Goal: Task Accomplishment & Management: Complete application form

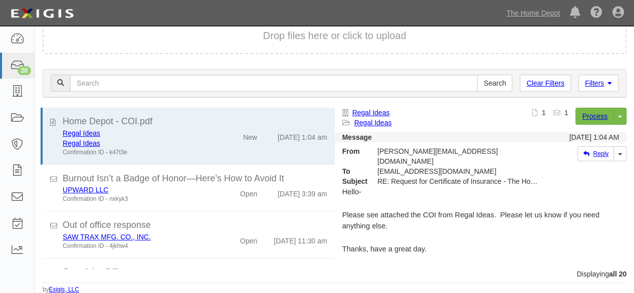
scroll to position [351, 0]
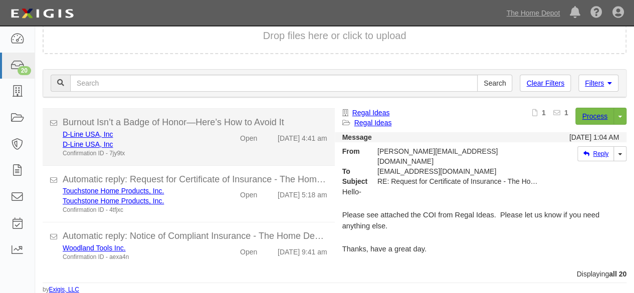
scroll to position [879, 0]
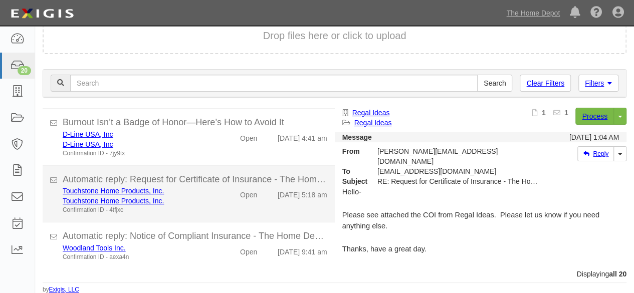
scroll to position [879, 0]
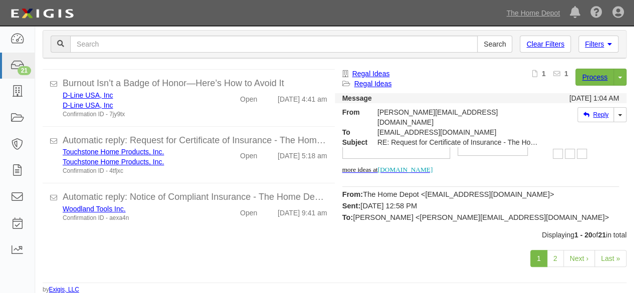
scroll to position [200, 0]
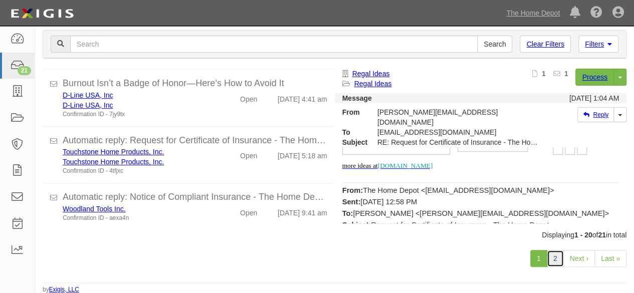
click at [557, 259] on link "2" at bounding box center [555, 258] width 17 height 17
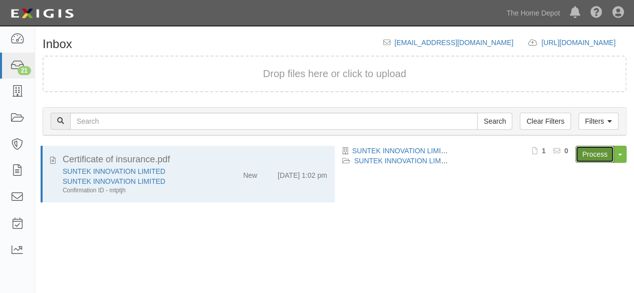
click at [591, 152] on link "Process" at bounding box center [594, 154] width 39 height 17
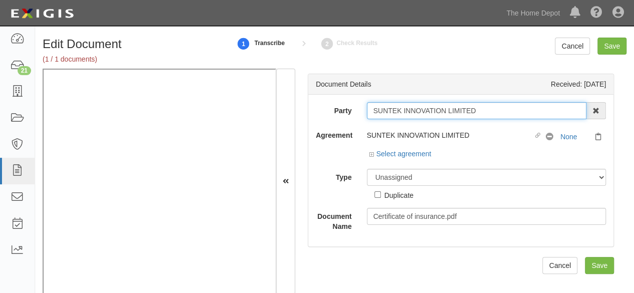
click at [481, 109] on input "SUNTEK INNOVATION LIMITED" at bounding box center [477, 110] width 220 height 17
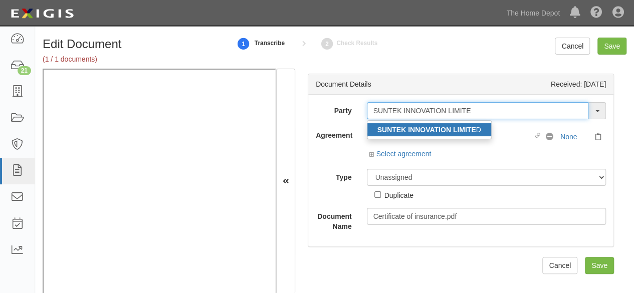
type input "SUNTEK INNOVATION LIMITE"
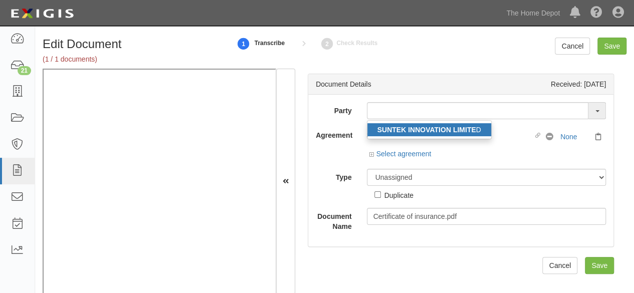
click at [448, 130] on strong "SUNTEK INNOVATION LIMITE" at bounding box center [426, 130] width 99 height 8
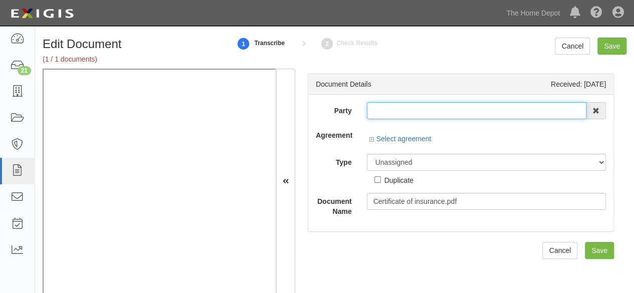
type input "SUNTEK INNOVATION LIMITED"
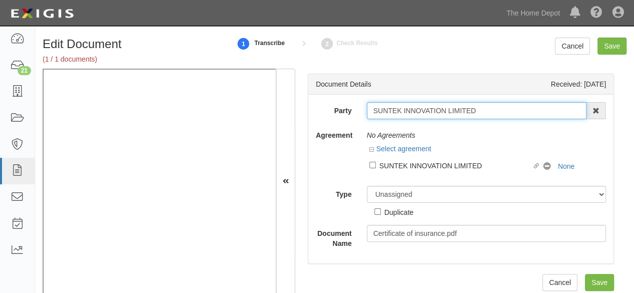
click at [408, 108] on input "SUNTEK INNOVATION LIMITED" at bounding box center [477, 110] width 220 height 17
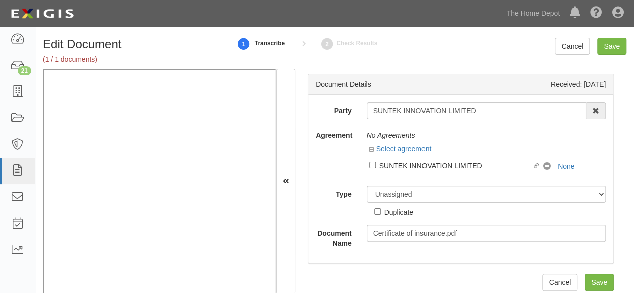
drag, startPoint x: 447, startPoint y: 162, endPoint x: 425, endPoint y: 184, distance: 31.5
click at [447, 162] on div "SUNTEK INNOVATION LIMITED" at bounding box center [455, 165] width 153 height 11
click at [376, 162] on input "Linked agreement SUNTEK INNOVATION LIMITED Linked agreement" at bounding box center [372, 165] width 7 height 7
checkbox input "true"
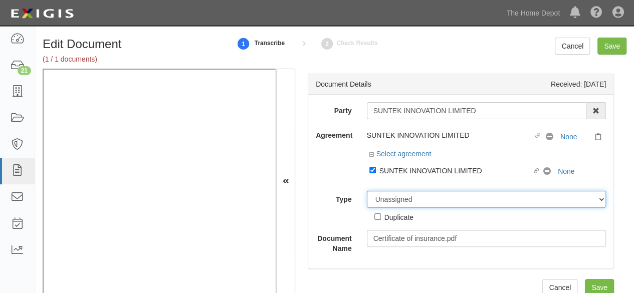
click at [420, 181] on div "Party SUNTEK INNOVATION LIMITED SUNTEK INNOVATION LIMITE D 1000576868 Ontario I…" at bounding box center [461, 177] width 290 height 151
select select "CertificateDetail"
click at [367, 191] on select "Unassigned Binder Cancellation Notice Certificate Contract Endorsement Insuranc…" at bounding box center [487, 199] width 240 height 17
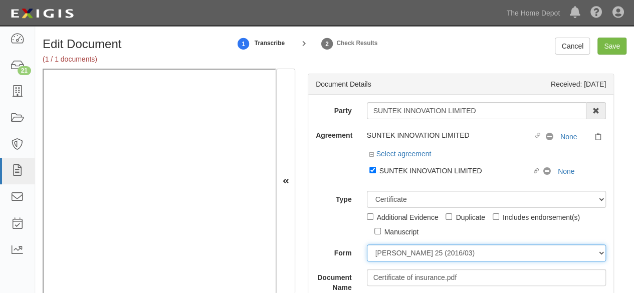
click at [399, 248] on select "ACORD 25 (2016/03) ACORD 101 ACORD 855 NY (2014/05) General" at bounding box center [487, 253] width 240 height 17
click at [367, 245] on select "ACORD 25 (2016/03) ACORD 101 ACORD 855 NY (2014/05) General" at bounding box center [487, 253] width 240 height 17
drag, startPoint x: 397, startPoint y: 254, endPoint x: 400, endPoint y: 245, distance: 9.7
click at [396, 252] on select "ACORD 25 (2016/03) ACORD 101 ACORD 855 NY (2014/05) General" at bounding box center [487, 253] width 240 height 17
select select "GeneralFormDetail"
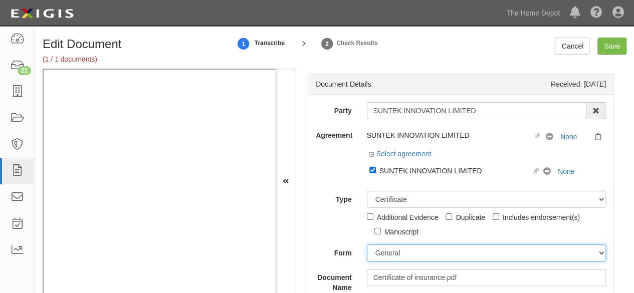
click at [367, 245] on select "ACORD 25 (2016/03) ACORD 101 ACORD 855 NY (2014/05) General" at bounding box center [487, 253] width 240 height 17
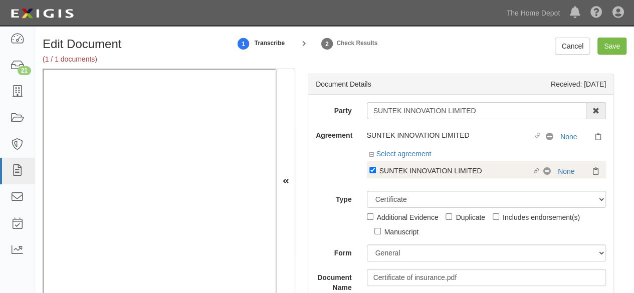
click at [396, 168] on div "SUNTEK INNOVATION LIMITED" at bounding box center [455, 170] width 153 height 11
click at [376, 168] on input "Linked agreement SUNTEK INNOVATION LIMITED Linked agreement" at bounding box center [372, 170] width 7 height 7
checkbox input "false"
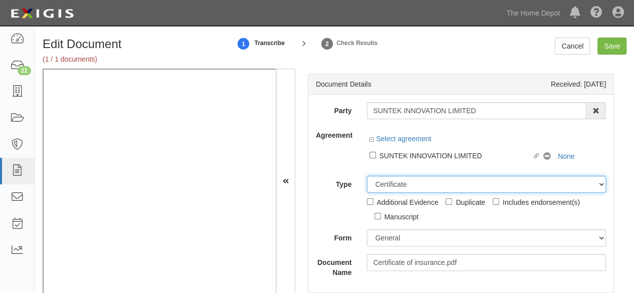
click at [398, 181] on select "Unassigned Binder Cancellation Notice Certificate Contract Endorsement Insuranc…" at bounding box center [487, 184] width 240 height 17
select select "OtherDetail"
click at [367, 176] on select "Unassigned Binder Cancellation Notice Certificate Contract Endorsement Insuranc…" at bounding box center [487, 184] width 240 height 17
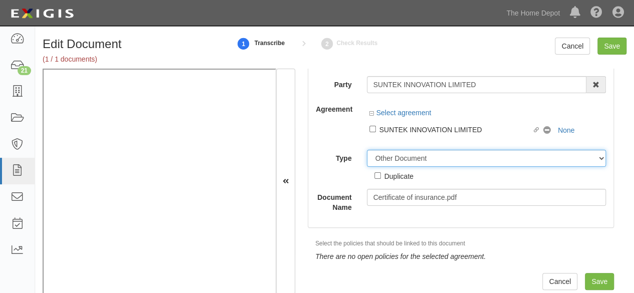
scroll to position [15, 0]
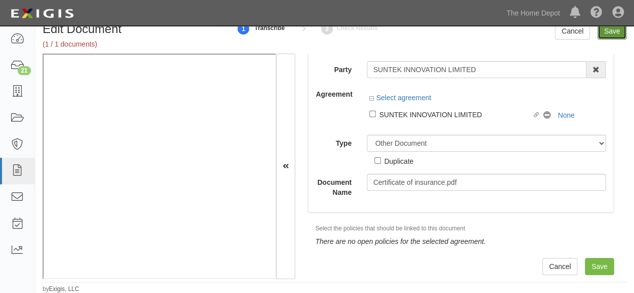
drag, startPoint x: 610, startPoint y: 29, endPoint x: 590, endPoint y: 33, distance: 20.4
click at [607, 30] on input "Save" at bounding box center [611, 31] width 29 height 17
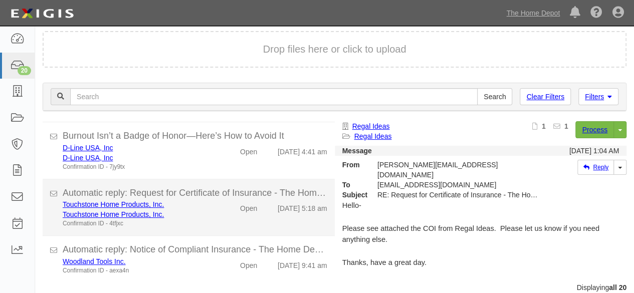
scroll to position [38, 0]
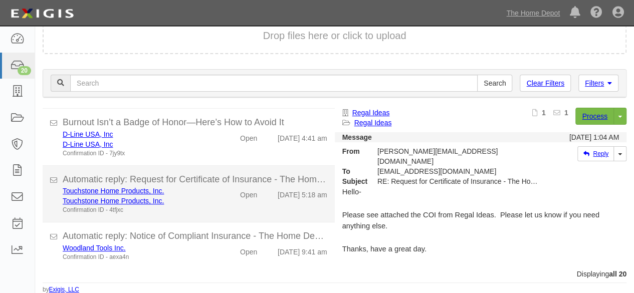
scroll to position [879, 0]
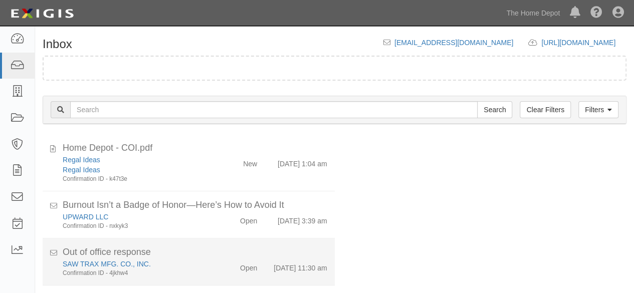
scroll to position [38, 0]
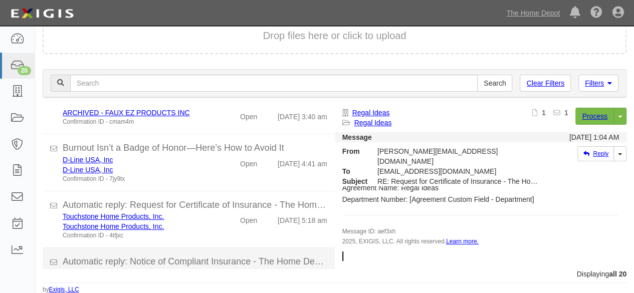
scroll to position [879, 0]
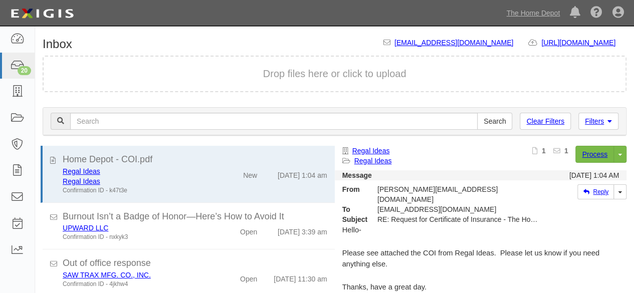
scroll to position [38, 0]
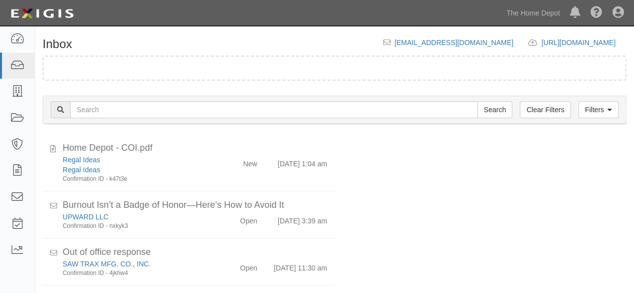
scroll to position [38, 0]
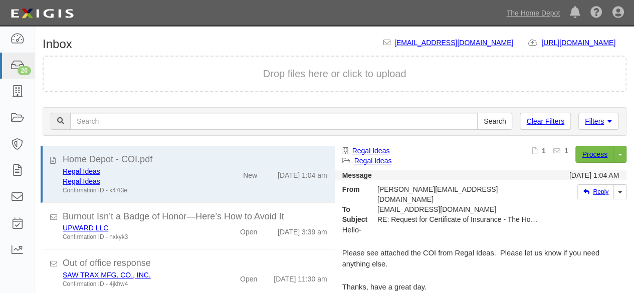
scroll to position [38, 0]
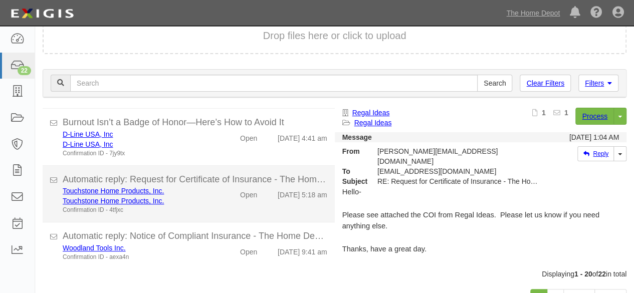
scroll to position [77, 0]
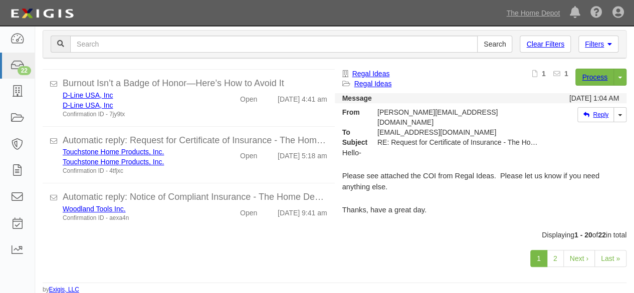
click at [175, 233] on div "Displaying 1 - 20 of 22 in total" at bounding box center [334, 235] width 599 height 10
click at [560, 262] on link "2" at bounding box center [555, 258] width 17 height 17
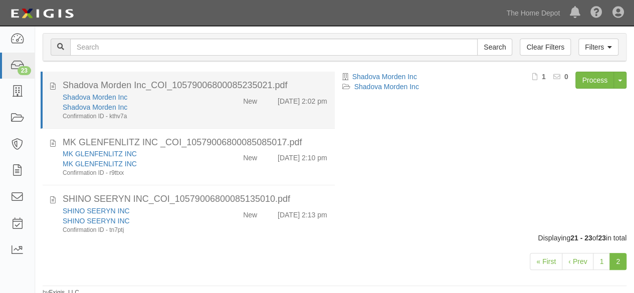
scroll to position [77, 0]
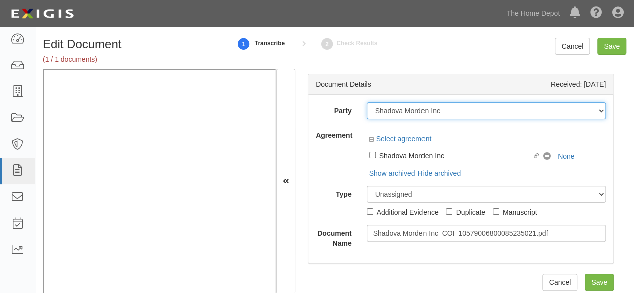
click at [443, 110] on select "1000576868 Ontario Inc. [STREET_ADDRESS] LTEE 11947907 Canada Inc. (MOD LIGHTIN…" at bounding box center [487, 110] width 240 height 17
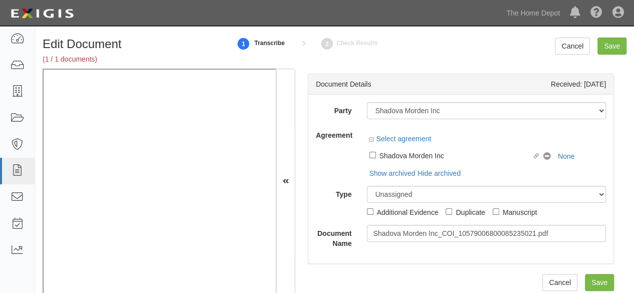
click at [416, 91] on div "Document Details Received: [DATE]" at bounding box center [460, 84] width 305 height 21
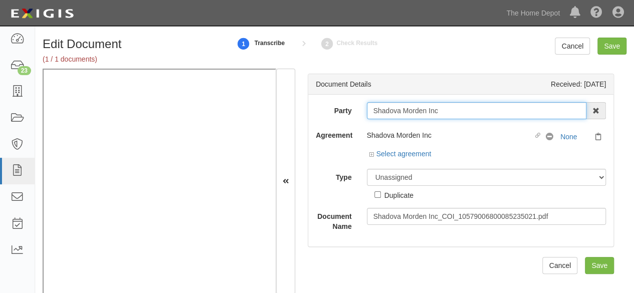
drag, startPoint x: 416, startPoint y: 91, endPoint x: 432, endPoint y: 133, distance: 44.7
click at [444, 116] on input "Shadova Morden Inc" at bounding box center [477, 110] width 220 height 17
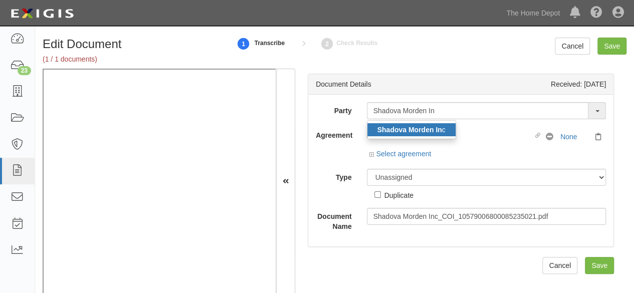
click at [419, 122] on ul "Shadova Morden In c" at bounding box center [411, 129] width 89 height 19
click at [423, 128] on div "Shadova Morden Inc Linked agreement No Coverage None" at bounding box center [487, 138] width 240 height 22
type input "Shadova Morden Inc"
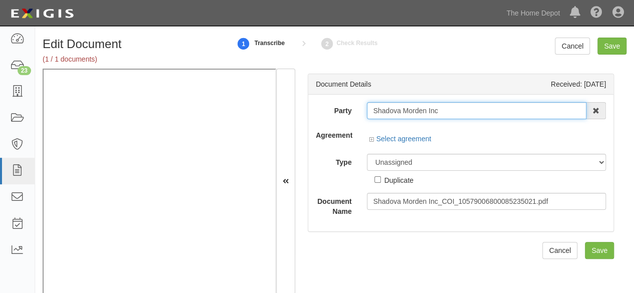
click at [392, 111] on input "Shadova Morden Inc" at bounding box center [477, 110] width 220 height 17
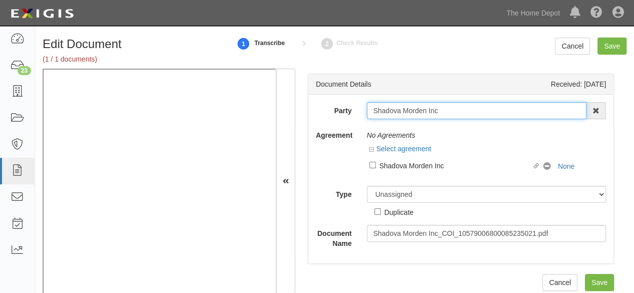
click at [392, 111] on input "Shadova Morden Inc" at bounding box center [477, 110] width 220 height 17
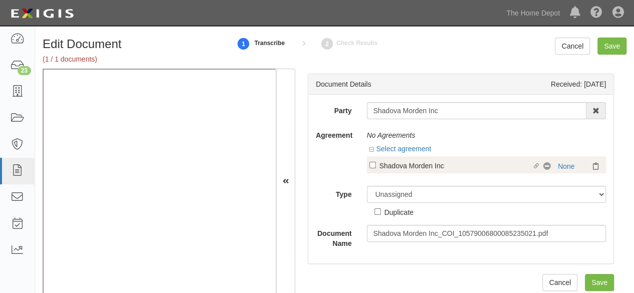
click at [414, 166] on div "Shadova Morden Inc" at bounding box center [455, 165] width 153 height 11
click at [376, 166] on input "Linked agreement Shadova Morden Inc Linked agreement" at bounding box center [372, 165] width 7 height 7
checkbox input "true"
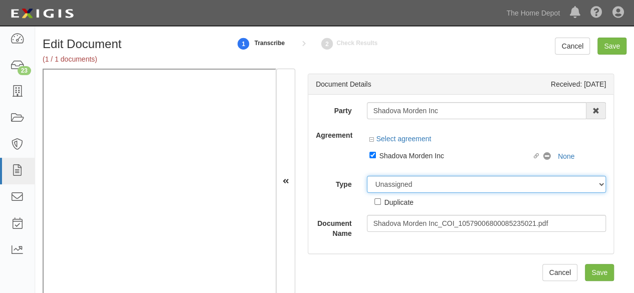
click at [386, 185] on select "Unassigned Binder Cancellation Notice Certificate Contract Endorsement Insuranc…" at bounding box center [487, 184] width 240 height 17
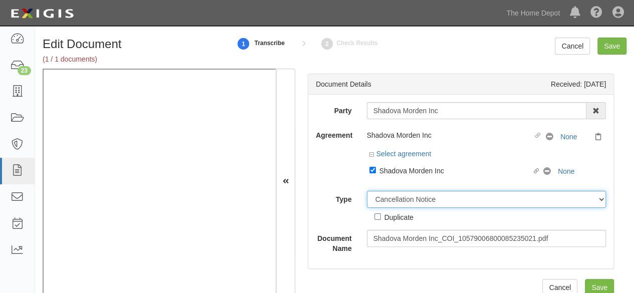
click at [367, 191] on select "Unassigned Binder Cancellation Notice Certificate Contract Endorsement Insuranc…" at bounding box center [487, 199] width 240 height 17
drag, startPoint x: 387, startPoint y: 201, endPoint x: 387, endPoint y: 193, distance: 8.0
click at [387, 196] on select "Unassigned Binder Cancellation Notice Certificate Contract Endorsement Insuranc…" at bounding box center [487, 199] width 240 height 17
select select "CertificateDetail"
click at [367, 191] on select "Unassigned Binder Cancellation Notice Certificate Contract Endorsement Insuranc…" at bounding box center [487, 199] width 240 height 17
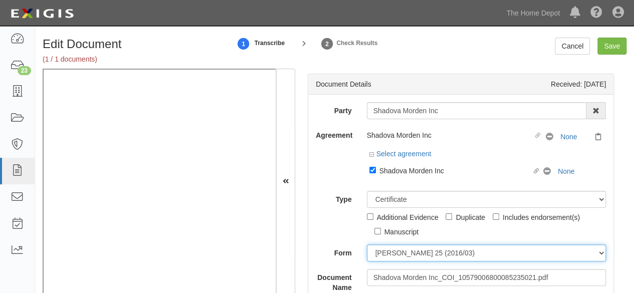
drag, startPoint x: 386, startPoint y: 252, endPoint x: 388, endPoint y: 245, distance: 7.5
click at [387, 252] on select "ACORD 25 (2016/03) ACORD 101 ACORD 855 NY (2014/05) General" at bounding box center [487, 253] width 240 height 17
select select "GeneralFormDetail"
click at [367, 245] on select "ACORD 25 (2016/03) ACORD 101 ACORD 855 NY (2014/05) General" at bounding box center [487, 253] width 240 height 17
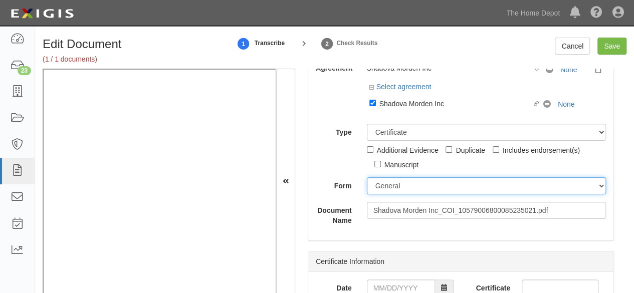
scroll to position [100, 0]
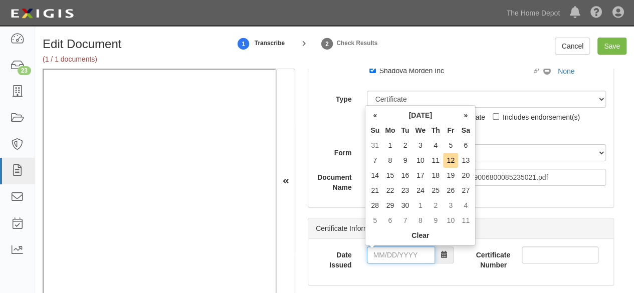
click at [391, 255] on input "Date Issued" at bounding box center [401, 255] width 68 height 17
drag, startPoint x: 375, startPoint y: 176, endPoint x: 393, endPoint y: 216, distance: 44.0
click at [377, 178] on td "14" at bounding box center [374, 175] width 15 height 15
drag, startPoint x: 393, startPoint y: 253, endPoint x: 427, endPoint y: 195, distance: 67.4
click at [394, 252] on input "09/14/2025" at bounding box center [401, 255] width 68 height 17
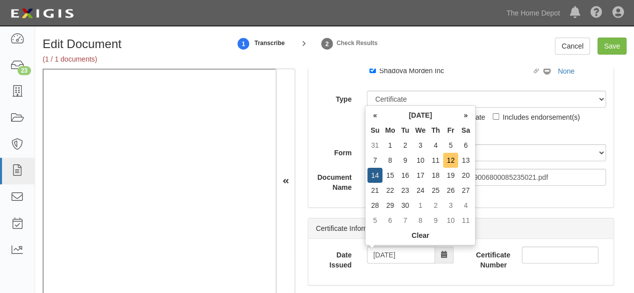
click at [451, 160] on td "12" at bounding box center [450, 160] width 15 height 15
type input "09/12/2025"
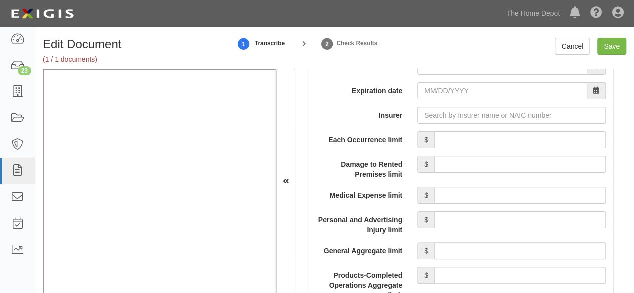
scroll to position [902, 0]
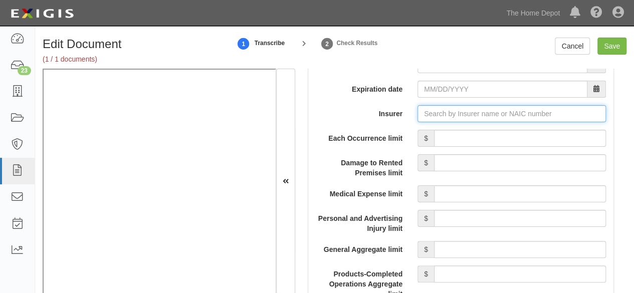
click at [434, 118] on input "Insurer" at bounding box center [511, 113] width 188 height 17
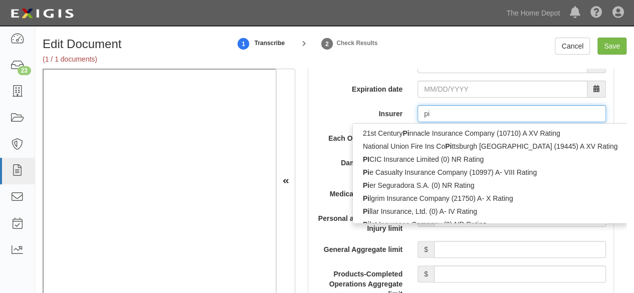
type input "pin"
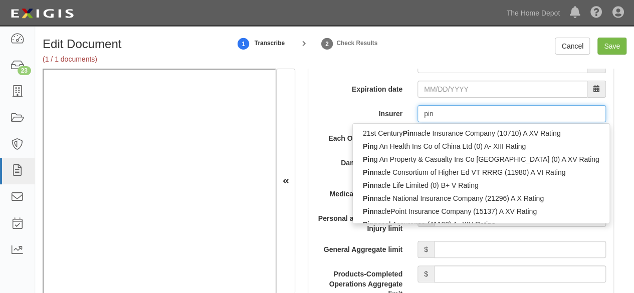
type input "ping An Health Ins Co of China Ltd (0) A- XIII Rating"
type input "ping"
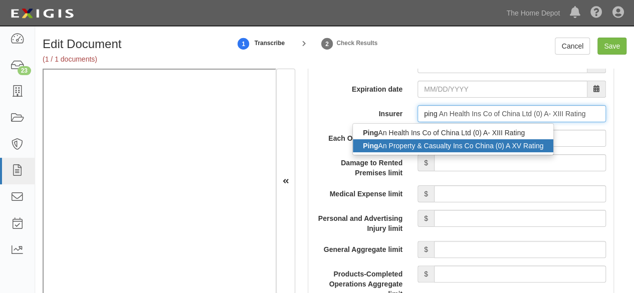
click at [395, 145] on div "Ping An Property & Casualty Ins Co China (0) A XV Rating" at bounding box center [453, 145] width 200 height 13
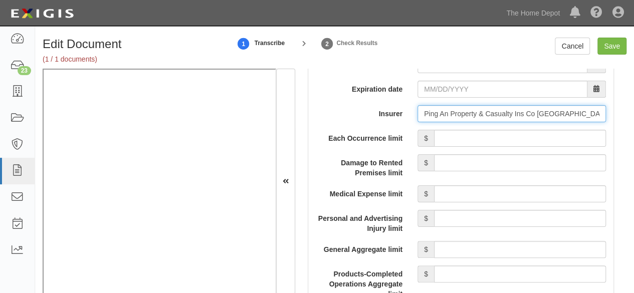
type input "Ping An Property & Casualty Ins Co China (0) A XV Rating"
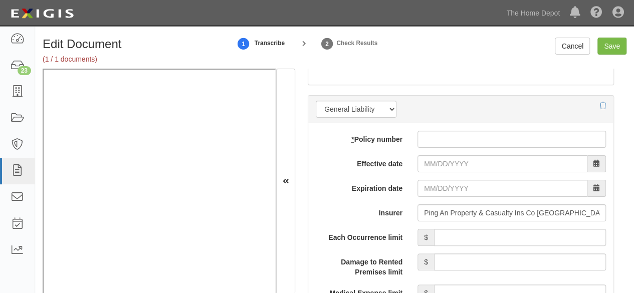
scroll to position [802, 0]
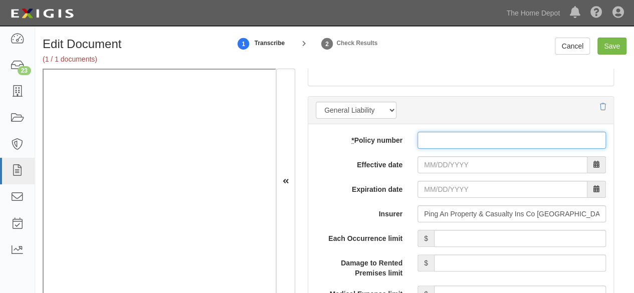
click at [420, 132] on input "* Policy number" at bounding box center [511, 140] width 188 height 17
paste input "105790068000852 35021"
type input "105790068000852 35021"
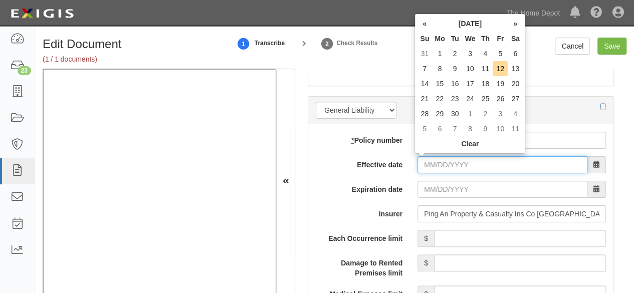
click at [428, 160] on input "Effective date" at bounding box center [502, 164] width 170 height 17
click at [515, 68] on td "13" at bounding box center [515, 68] width 15 height 15
type input "09/13/2025"
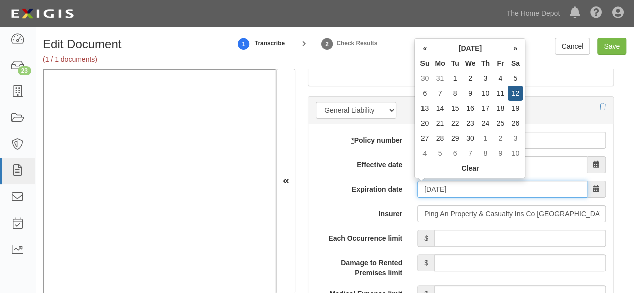
click at [440, 183] on input "09/13/2026" at bounding box center [502, 189] width 170 height 17
drag, startPoint x: 521, startPoint y: 98, endPoint x: 513, endPoint y: 103, distance: 9.5
click at [520, 99] on td "12" at bounding box center [515, 93] width 15 height 15
type input "09/12/2026"
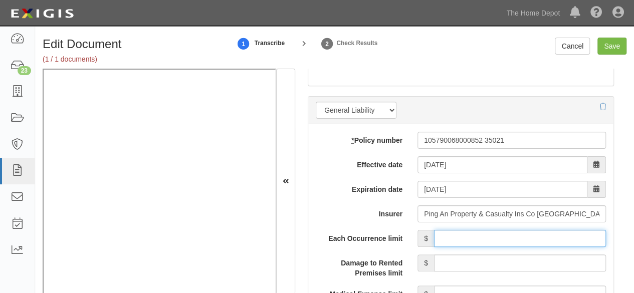
drag, startPoint x: 473, startPoint y: 234, endPoint x: 476, endPoint y: 228, distance: 6.3
click at [474, 234] on input "Each Occurrence limit" at bounding box center [520, 238] width 172 height 17
type input "4,000,000"
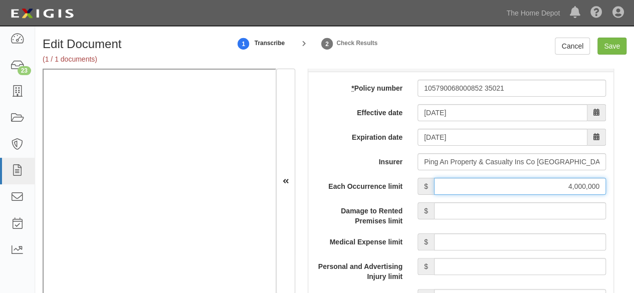
scroll to position [952, 0]
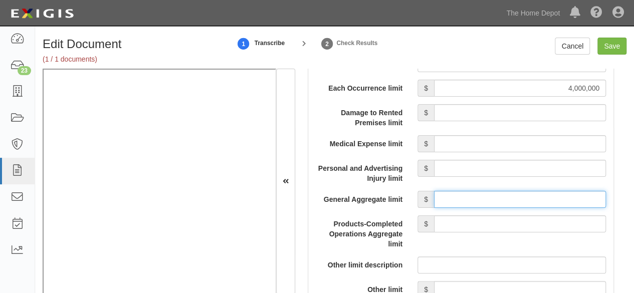
drag, startPoint x: 474, startPoint y: 199, endPoint x: 476, endPoint y: 190, distance: 9.2
click at [474, 199] on input "General Aggregate limit" at bounding box center [520, 199] width 172 height 17
type input "4,000,000"
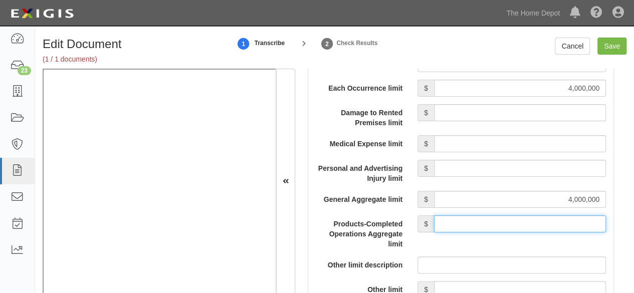
drag, startPoint x: 491, startPoint y: 221, endPoint x: 493, endPoint y: 206, distance: 14.6
type input "4,000,000"
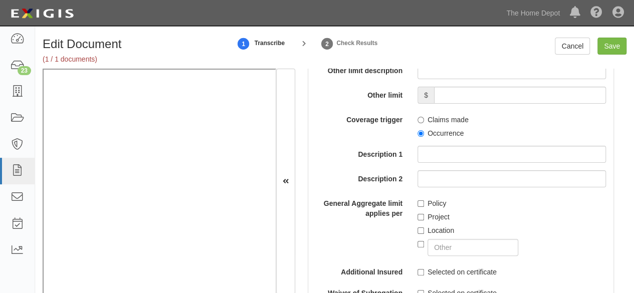
scroll to position [1153, 0]
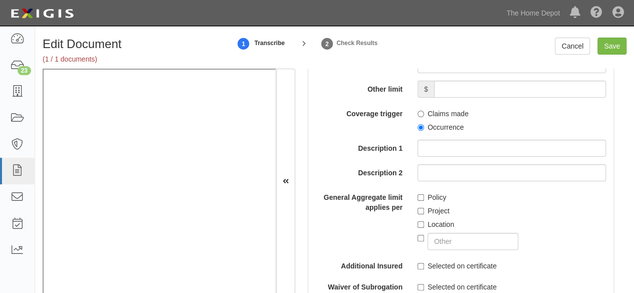
click at [414, 126] on div "Claims made Occurrence" at bounding box center [511, 118] width 203 height 27
click at [417, 124] on input "Occurrence" at bounding box center [420, 127] width 7 height 7
radio input "true"
click at [607, 49] on input "Save" at bounding box center [611, 46] width 29 height 17
type input "4000000"
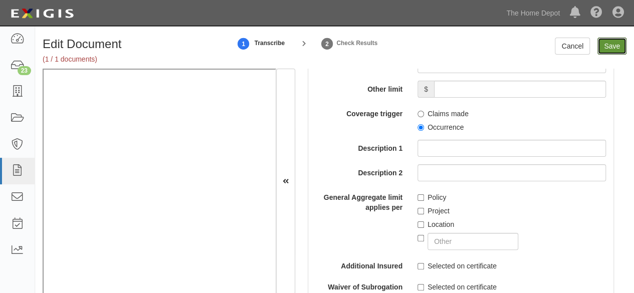
type input "4000000"
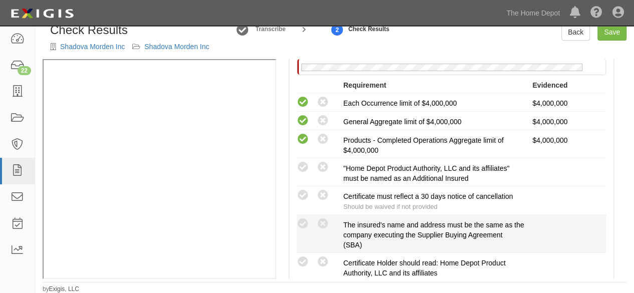
scroll to position [251, 0]
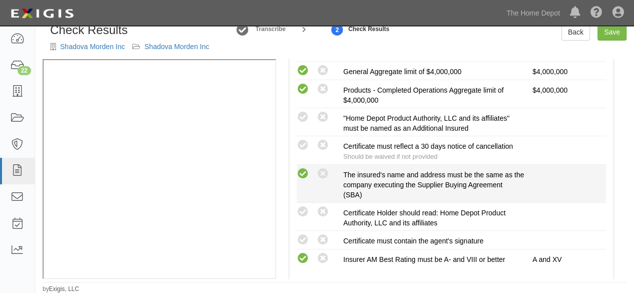
click at [304, 175] on icon at bounding box center [303, 174] width 13 height 13
radio input "true"
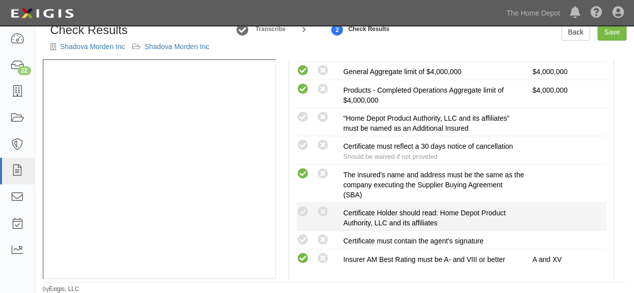
drag, startPoint x: 303, startPoint y: 238, endPoint x: 298, endPoint y: 221, distance: 18.2
click at [303, 238] on icon at bounding box center [303, 240] width 13 height 13
radio input "true"
click at [304, 208] on icon at bounding box center [303, 212] width 13 height 13
radio input "true"
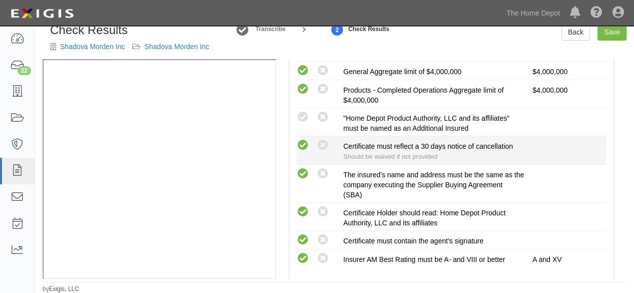
drag, startPoint x: 303, startPoint y: 113, endPoint x: 305, endPoint y: 143, distance: 30.1
click at [303, 113] on icon at bounding box center [303, 117] width 13 height 13
radio input "true"
click at [305, 145] on icon at bounding box center [303, 145] width 13 height 13
radio input "true"
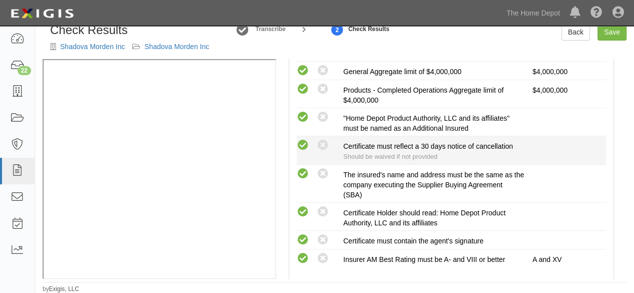
radio input "true"
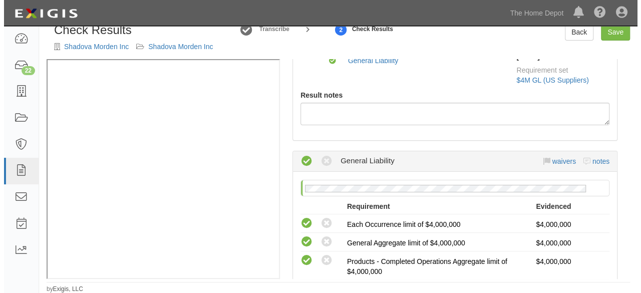
scroll to position [0, 0]
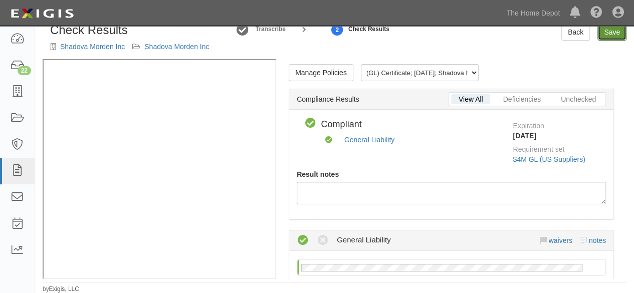
click at [609, 35] on link "Save" at bounding box center [611, 32] width 29 height 17
radio input "true"
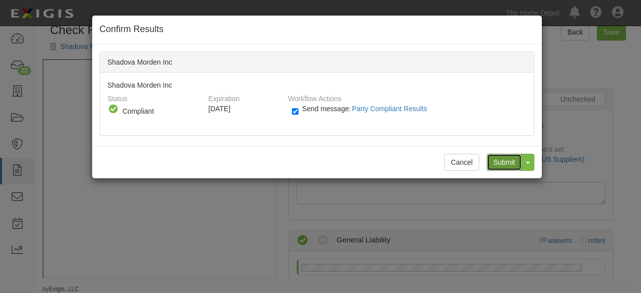
click at [514, 161] on input "Submit" at bounding box center [504, 162] width 35 height 17
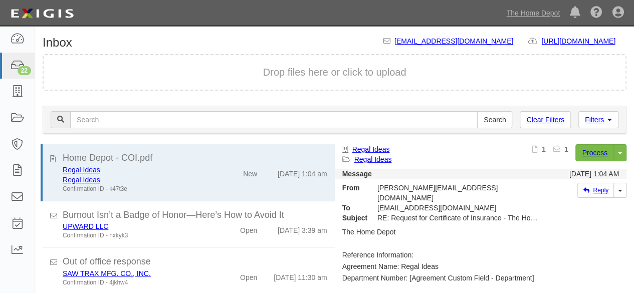
scroll to position [113, 0]
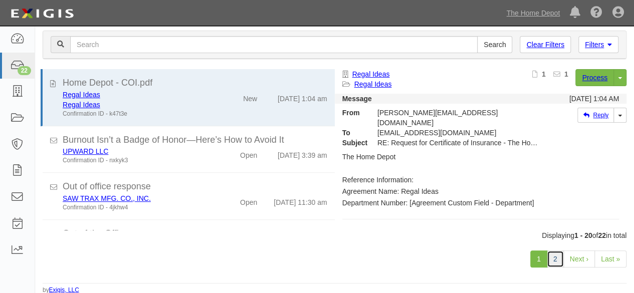
click at [553, 255] on link "2" at bounding box center [555, 259] width 17 height 17
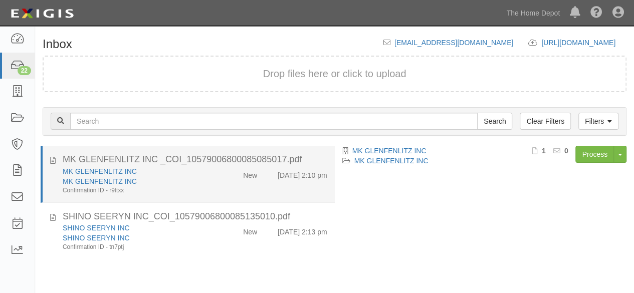
click at [218, 177] on div "New" at bounding box center [241, 173] width 47 height 14
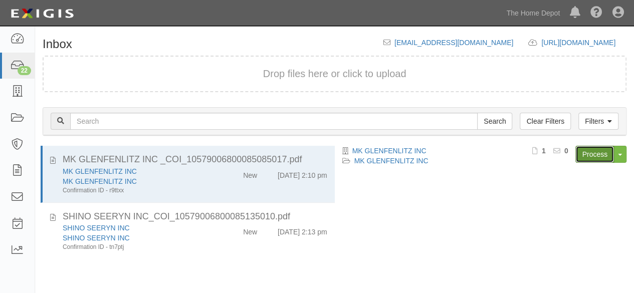
click at [594, 152] on link "Process" at bounding box center [594, 154] width 39 height 17
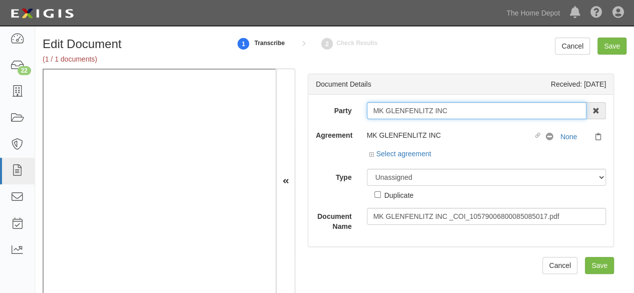
click at [454, 108] on input "MK GLENFENLITZ INC" at bounding box center [477, 110] width 220 height 17
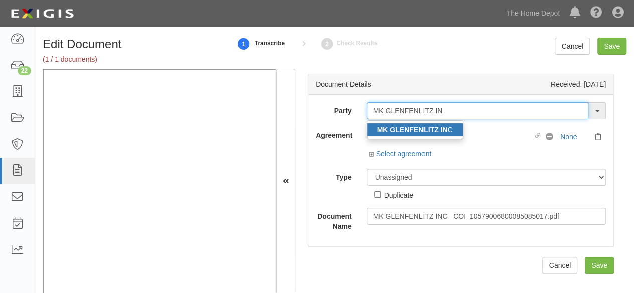
type input "MK GLENFENLITZ IN"
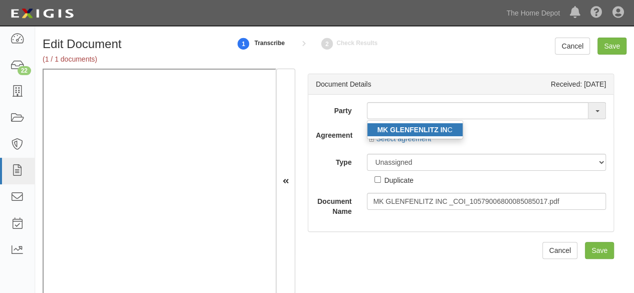
click at [390, 129] on strong "MK GLENFENLITZ IN" at bounding box center [412, 130] width 70 height 8
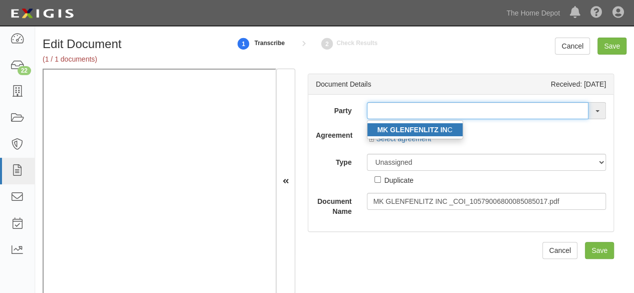
type input "MK GLENFENLITZ INC"
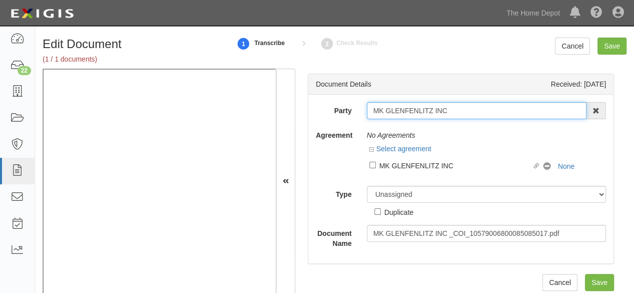
click at [396, 113] on input "MK GLENFENLITZ INC" at bounding box center [477, 110] width 220 height 17
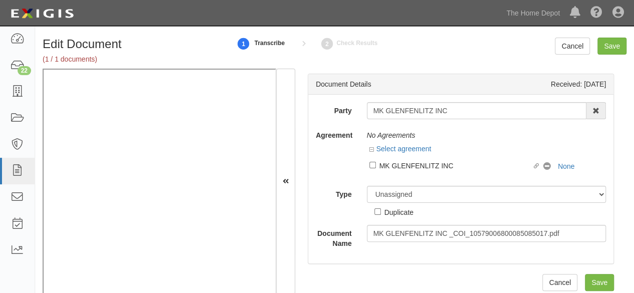
drag, startPoint x: 427, startPoint y: 163, endPoint x: 352, endPoint y: 185, distance: 78.8
click at [426, 164] on div "MK GLENFENLITZ INC" at bounding box center [455, 165] width 153 height 11
click at [376, 164] on input "Linked agreement MK GLENFENLITZ INC Linked agreement" at bounding box center [372, 165] width 7 height 7
checkbox input "true"
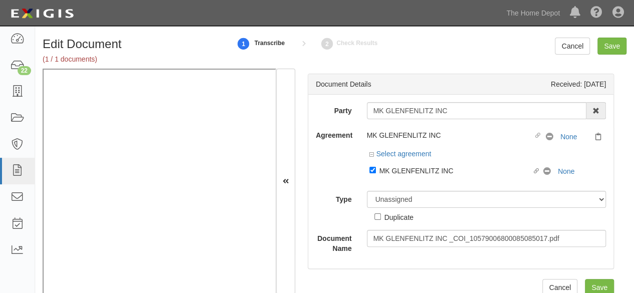
click at [398, 184] on div "Party MK GLENFENLITZ INC MK GLENFENLITZ IN C 1000576868 Ontario Inc. 10 STRAWBE…" at bounding box center [461, 177] width 290 height 151
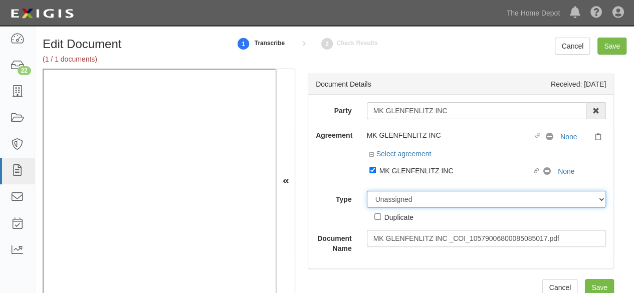
drag, startPoint x: 379, startPoint y: 203, endPoint x: 383, endPoint y: 193, distance: 11.5
click at [380, 201] on select "Unassigned Binder Cancellation Notice Certificate Contract Endorsement Insuranc…" at bounding box center [487, 199] width 240 height 17
select select "CertificateDetail"
click at [367, 191] on select "Unassigned Binder Cancellation Notice Certificate Contract Endorsement Insuranc…" at bounding box center [487, 199] width 240 height 17
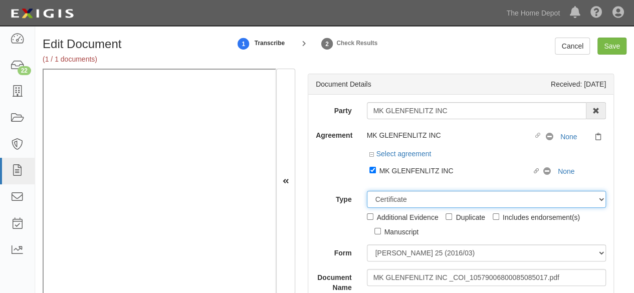
scroll to position [56, 0]
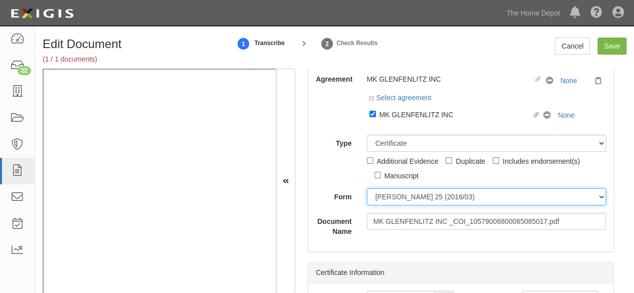
drag, startPoint x: 405, startPoint y: 198, endPoint x: 402, endPoint y: 204, distance: 6.7
click at [405, 198] on select "ACORD 25 (2016/03) ACORD 101 ACORD 855 NY (2014/05) General" at bounding box center [487, 196] width 240 height 17
select select "GeneralFormDetail"
click at [367, 188] on select "ACORD 25 (2016/03) ACORD 101 ACORD 855 NY (2014/05) General" at bounding box center [487, 196] width 240 height 17
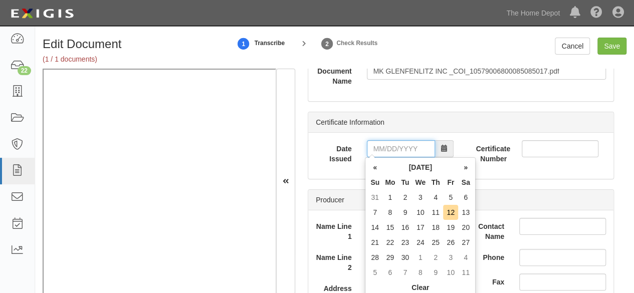
click at [391, 143] on input "Date Issued" at bounding box center [401, 148] width 68 height 17
click at [447, 213] on td "12" at bounding box center [450, 212] width 15 height 15
type input "09/12/2025"
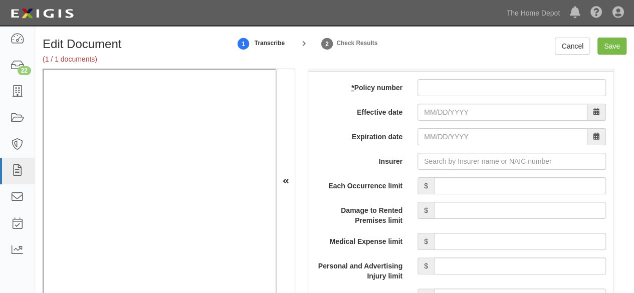
scroll to position [808, 0]
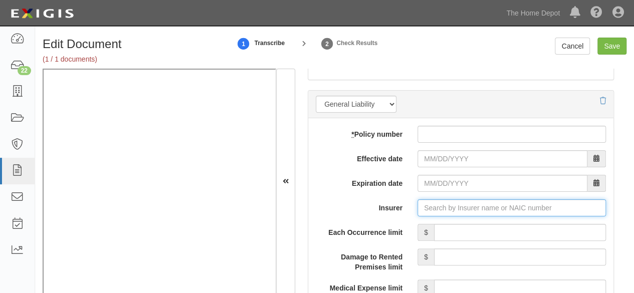
drag, startPoint x: 432, startPoint y: 203, endPoint x: 424, endPoint y: 204, distance: 8.0
click at [432, 203] on input "Insurer" at bounding box center [511, 207] width 188 height 17
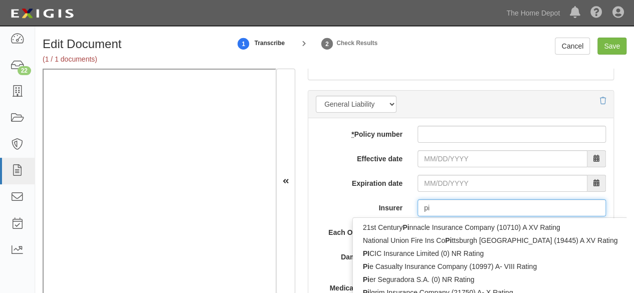
type input "pin"
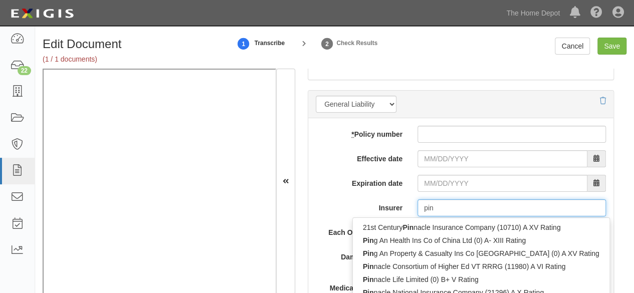
type input "ping An Health Ins Co of China Ltd (0) A- XIII Rating"
type input "ping"
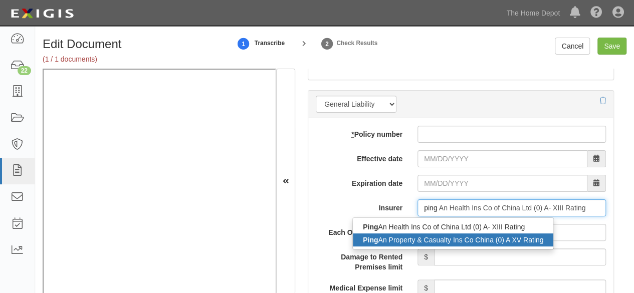
click at [391, 239] on div "Ping An Property & Casualty Ins Co China (0) A XV Rating" at bounding box center [453, 240] width 200 height 13
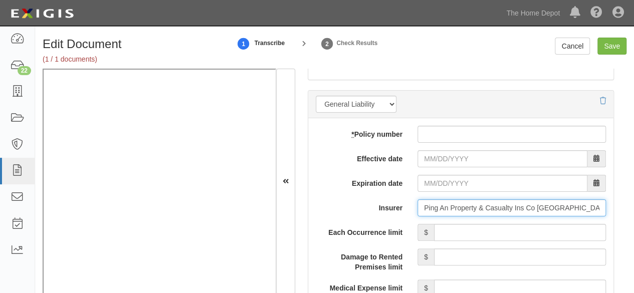
type input "Ping An Property & Casualty Ins Co China (0) A XV Rating"
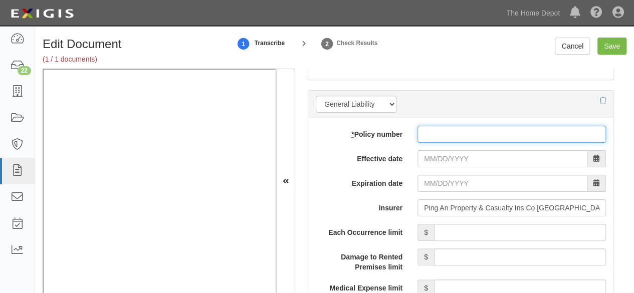
click at [437, 130] on input "* Policy number" at bounding box center [511, 134] width 188 height 17
paste input "105790068000850 85017"
type input "105790068000850 85017"
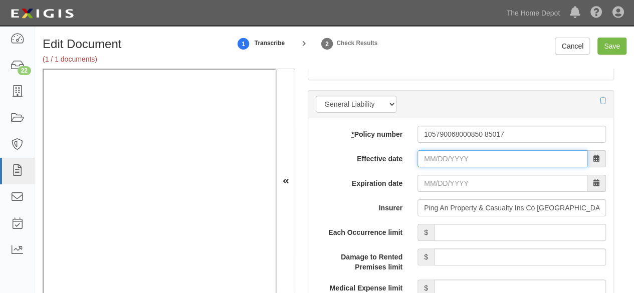
click at [426, 157] on input "Effective date" at bounding box center [502, 158] width 170 height 17
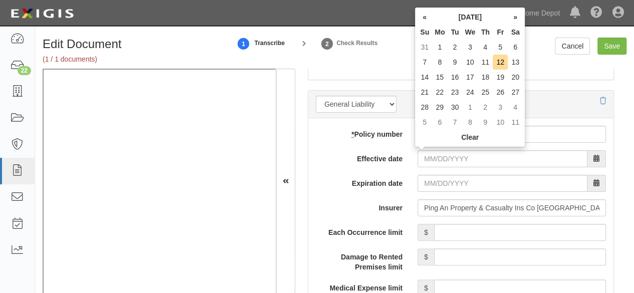
drag, startPoint x: 513, startPoint y: 61, endPoint x: 503, endPoint y: 88, distance: 28.9
click at [513, 63] on td "13" at bounding box center [515, 62] width 15 height 15
type input "[DATE]"
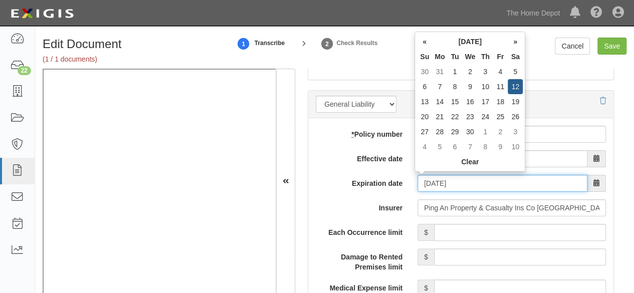
drag, startPoint x: 441, startPoint y: 180, endPoint x: 497, endPoint y: 116, distance: 84.9
click at [441, 179] on input "09/13/2026" at bounding box center [502, 183] width 170 height 17
click at [517, 87] on td "12" at bounding box center [515, 86] width 15 height 15
type input "09/12/2026"
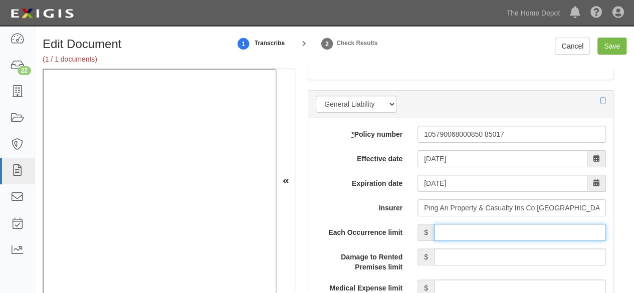
drag, startPoint x: 441, startPoint y: 230, endPoint x: 445, endPoint y: 226, distance: 6.0
click at [443, 229] on input "Each Occurrence limit" at bounding box center [520, 232] width 172 height 17
type input "4,000,000"
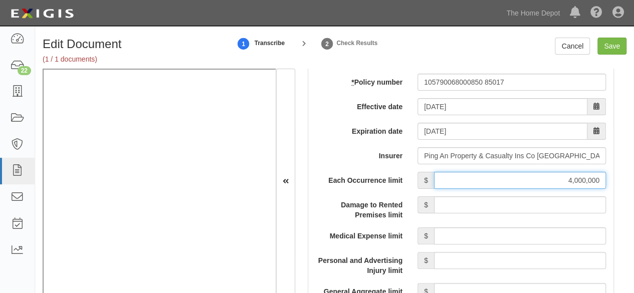
scroll to position [908, 0]
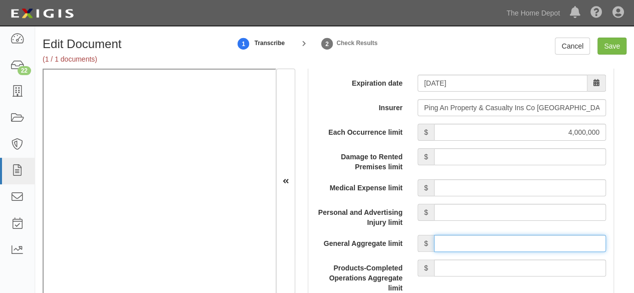
click at [511, 236] on input "General Aggregate limit" at bounding box center [520, 243] width 172 height 17
type input "4,000,000"
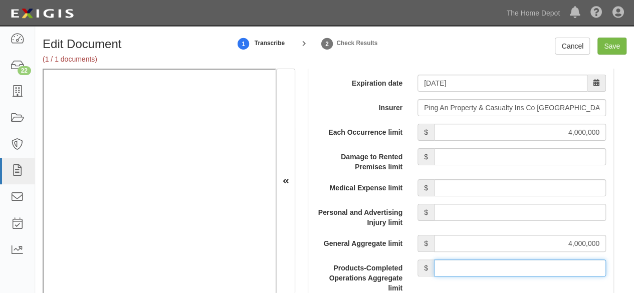
drag, startPoint x: 500, startPoint y: 266, endPoint x: 498, endPoint y: 260, distance: 6.3
click at [499, 265] on input "Products-Completed Operations Aggregate limit" at bounding box center [520, 268] width 172 height 17
type input "4,000,000"
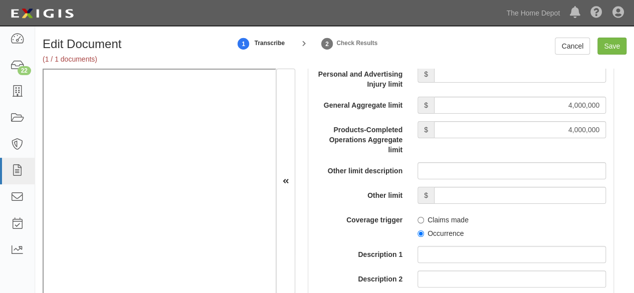
scroll to position [1058, 0]
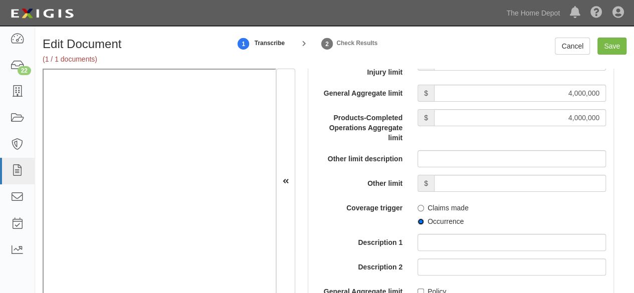
click at [417, 220] on input "Occurrence" at bounding box center [420, 222] width 7 height 7
radio input "true"
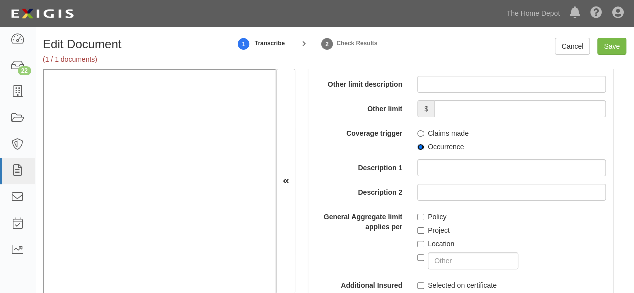
scroll to position [1309, 0]
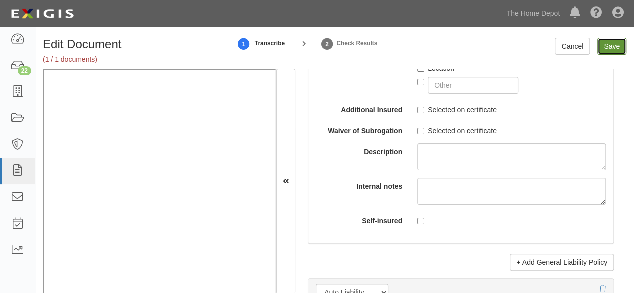
click at [613, 48] on input "Save" at bounding box center [611, 46] width 29 height 17
type input "4000000"
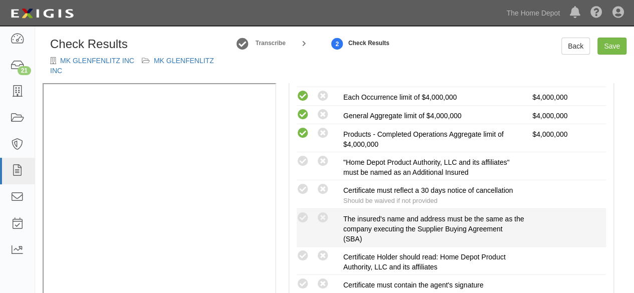
scroll to position [251, 0]
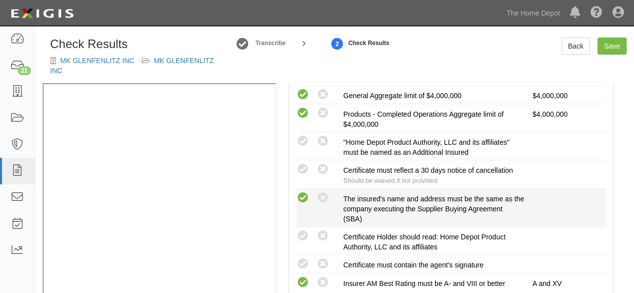
click at [303, 196] on icon at bounding box center [303, 198] width 13 height 13
radio input "true"
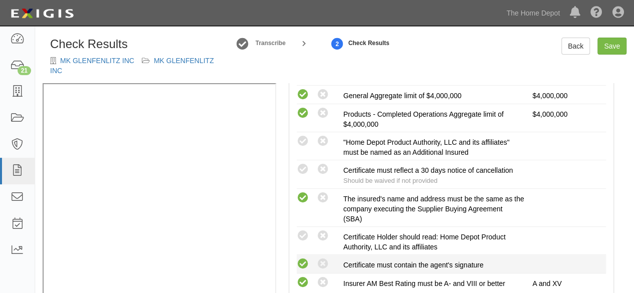
click at [301, 261] on icon at bounding box center [303, 264] width 13 height 13
radio input "true"
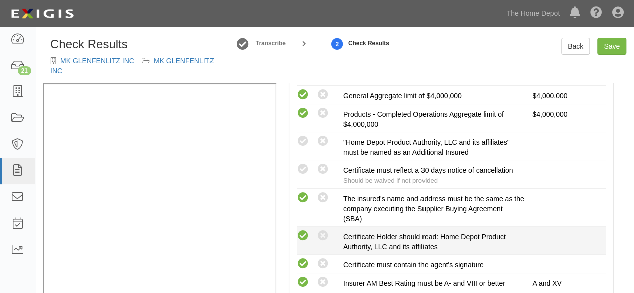
click at [304, 233] on icon at bounding box center [303, 236] width 13 height 13
radio input "true"
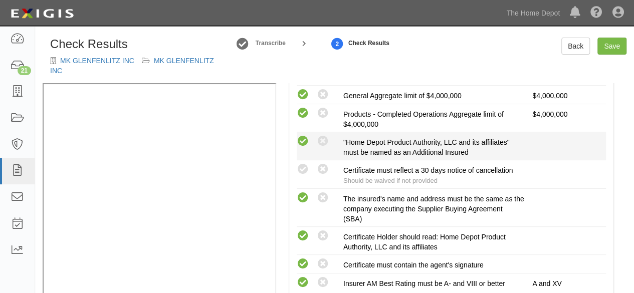
click at [304, 141] on icon at bounding box center [303, 141] width 13 height 13
radio input "true"
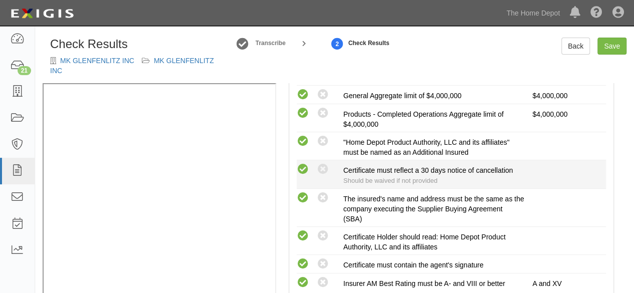
click at [301, 170] on icon at bounding box center [303, 169] width 13 height 13
radio input "true"
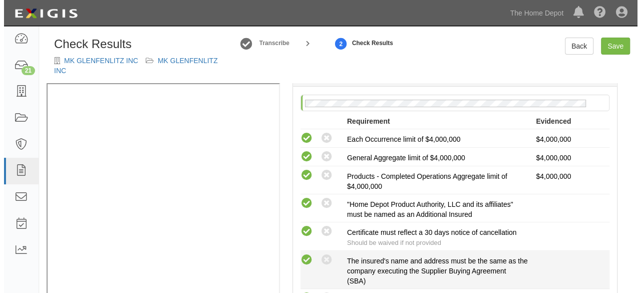
scroll to position [0, 0]
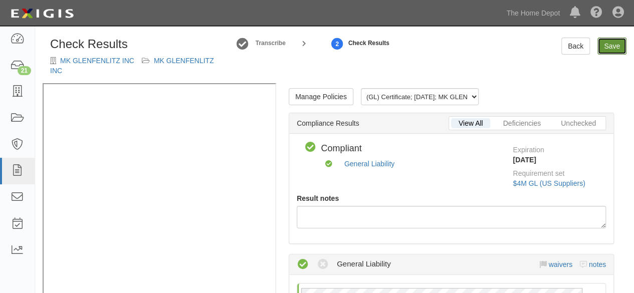
click at [614, 49] on link "Save" at bounding box center [611, 46] width 29 height 17
radio input "true"
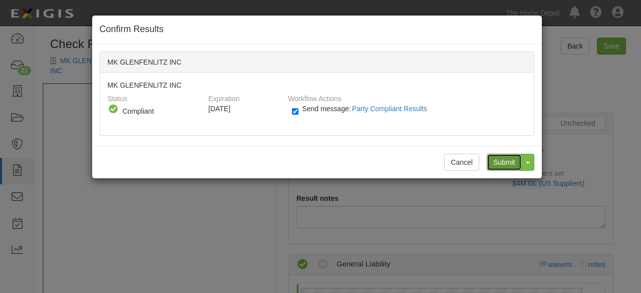
click at [504, 165] on input "Submit" at bounding box center [504, 162] width 35 height 17
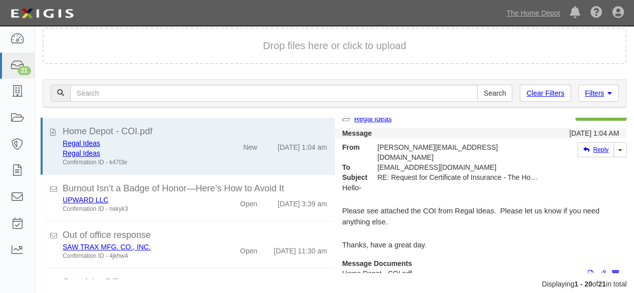
scroll to position [113, 0]
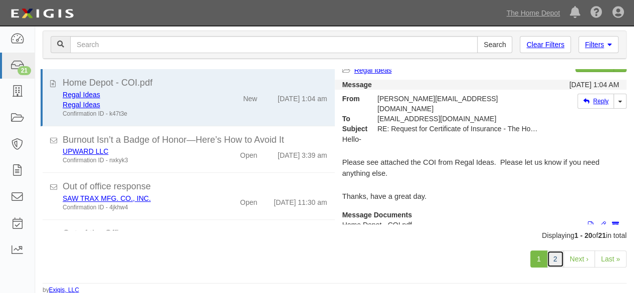
click at [556, 264] on link "2" at bounding box center [555, 259] width 17 height 17
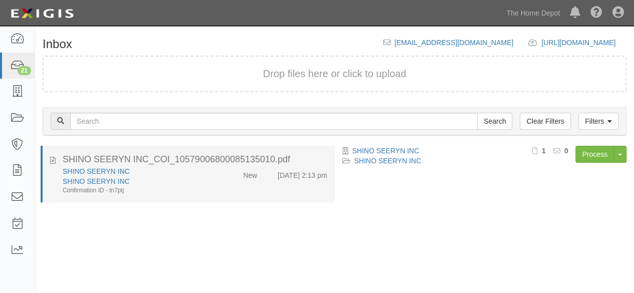
drag, startPoint x: 189, startPoint y: 186, endPoint x: 196, endPoint y: 183, distance: 8.3
click at [189, 186] on div "Confirmation ID - tn7ptj" at bounding box center [137, 190] width 148 height 9
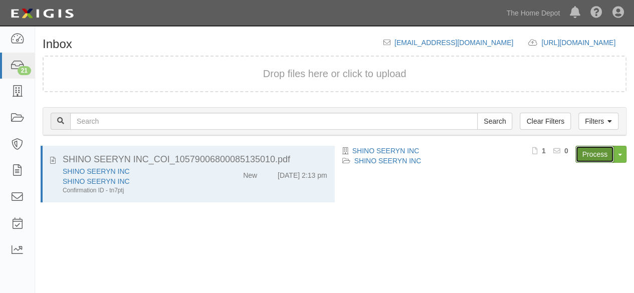
click at [584, 159] on link "Process" at bounding box center [594, 154] width 39 height 17
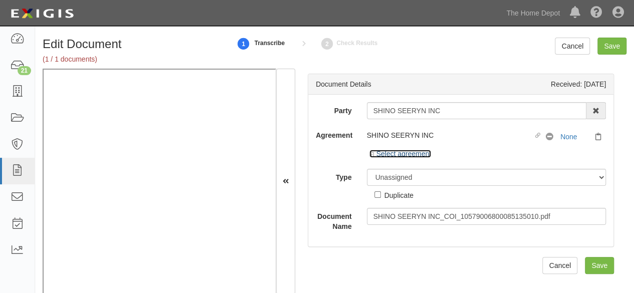
click at [407, 154] on link "Select agreement" at bounding box center [400, 154] width 62 height 8
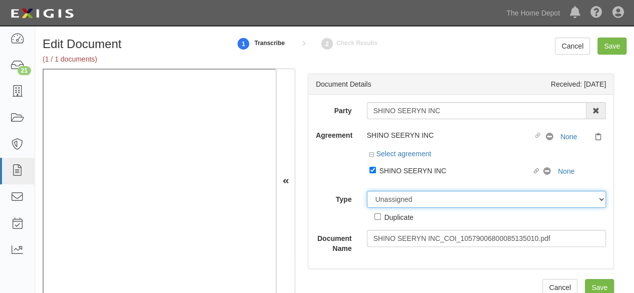
drag, startPoint x: 386, startPoint y: 202, endPoint x: 390, endPoint y: 191, distance: 11.7
click at [386, 202] on select "Unassigned Binder Cancellation Notice Certificate Contract Endorsement Insuranc…" at bounding box center [487, 199] width 240 height 17
select select "CertificateDetail"
click at [367, 191] on select "Unassigned Binder Cancellation Notice Certificate Contract Endorsement Insuranc…" at bounding box center [487, 199] width 240 height 17
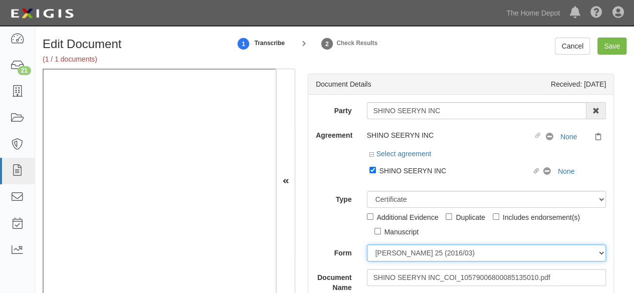
click at [396, 250] on select "ACORD 25 (2016/03) ACORD 101 ACORD 855 NY (2014/05) General" at bounding box center [487, 253] width 240 height 17
select select "GeneralFormDetail"
click at [367, 245] on select "ACORD 25 (2016/03) ACORD 101 ACORD 855 NY (2014/05) General" at bounding box center [487, 253] width 240 height 17
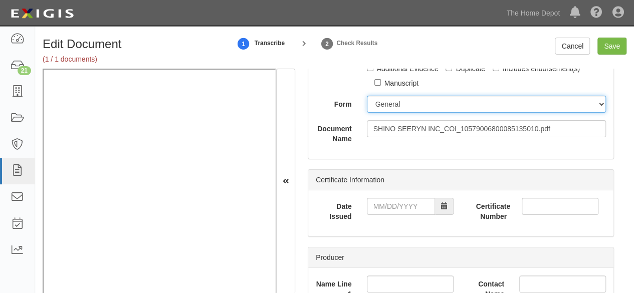
scroll to position [150, 0]
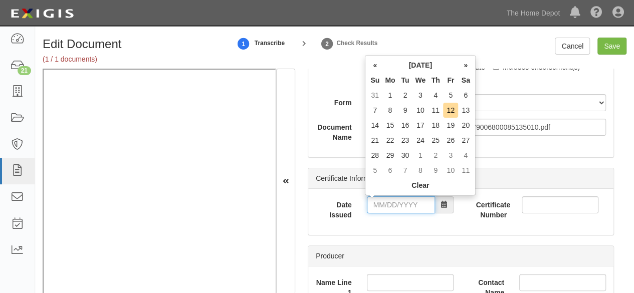
click at [385, 203] on input "Date Issued" at bounding box center [401, 204] width 68 height 17
click at [452, 108] on td "12" at bounding box center [450, 110] width 15 height 15
type input "09/12/2025"
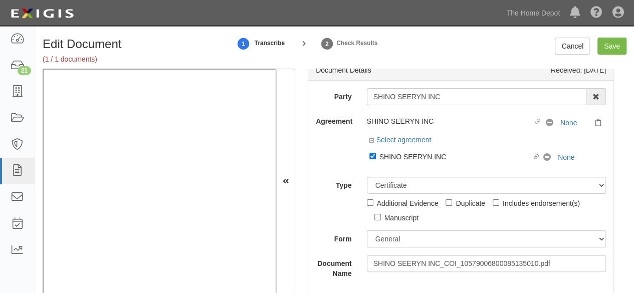
scroll to position [0, 0]
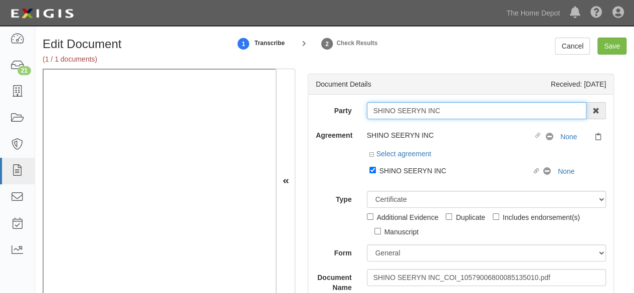
click at [378, 112] on input "SHINO SEERYN INC" at bounding box center [477, 110] width 220 height 17
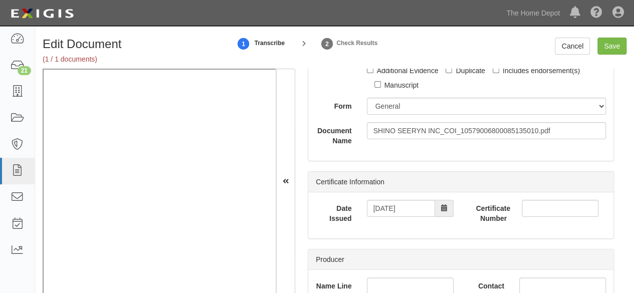
scroll to position [150, 0]
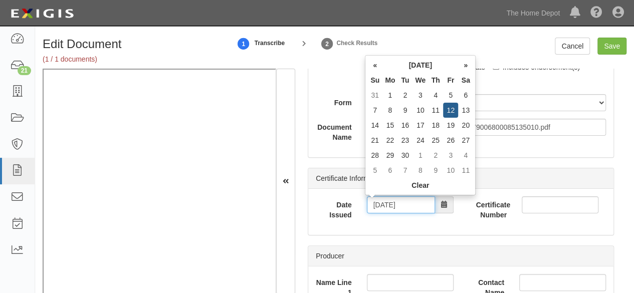
click at [396, 205] on input "09/12/2025" at bounding box center [401, 204] width 68 height 17
click at [452, 109] on td "12" at bounding box center [450, 110] width 15 height 15
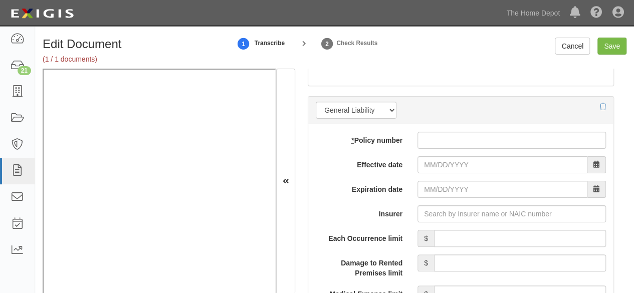
scroll to position [852, 0]
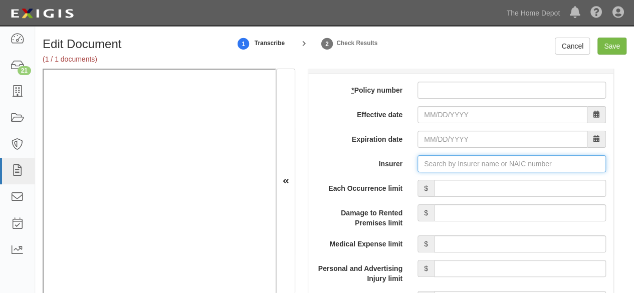
click at [435, 163] on input "Insurer" at bounding box center [511, 163] width 188 height 17
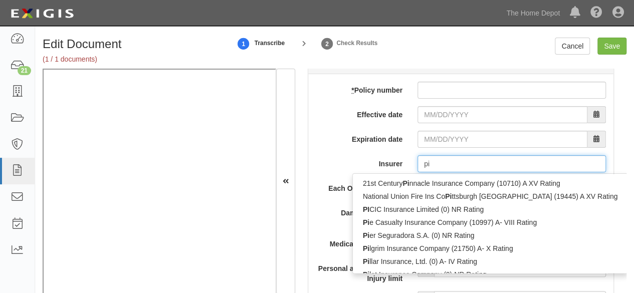
type input "pin"
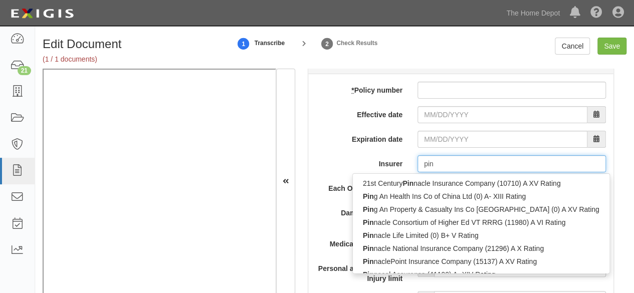
type input "ping An Health Ins Co of China Ltd (0) A- XIII Rating"
type input "ping"
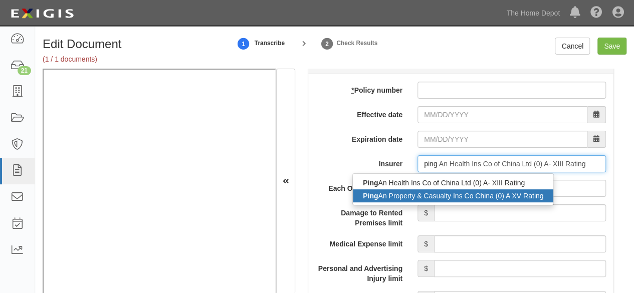
drag, startPoint x: 426, startPoint y: 191, endPoint x: 270, endPoint y: 201, distance: 156.7
click at [426, 191] on div "Ping An Property & Casualty Ins Co China (0) A XV Rating" at bounding box center [453, 195] width 200 height 13
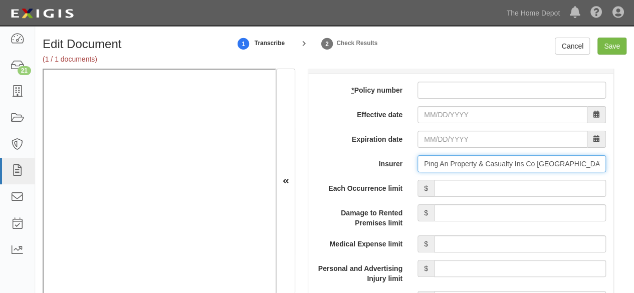
type input "Ping An Property & Casualty Ins Co China (0) A XV Rating"
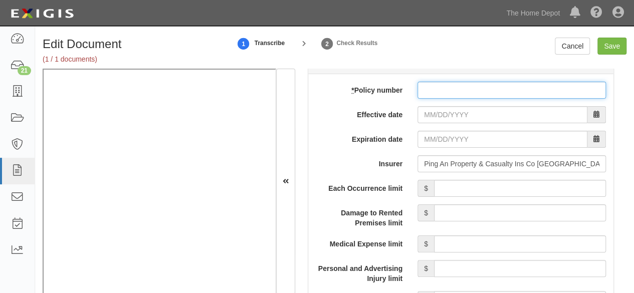
drag, startPoint x: 416, startPoint y: 84, endPoint x: 425, endPoint y: 89, distance: 10.3
click at [417, 84] on input "* Policy number" at bounding box center [511, 90] width 188 height 17
paste input "105790068000851 35010"
type input "105790068000851 35010"
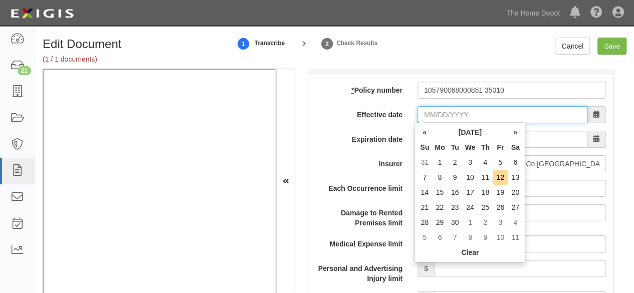
click at [446, 117] on input "Effective date" at bounding box center [502, 114] width 170 height 17
click at [425, 192] on td "14" at bounding box center [424, 192] width 15 height 15
type input "09/14/2025"
type input "09/14/2026"
click at [445, 117] on input "09/14/2025" at bounding box center [502, 114] width 170 height 17
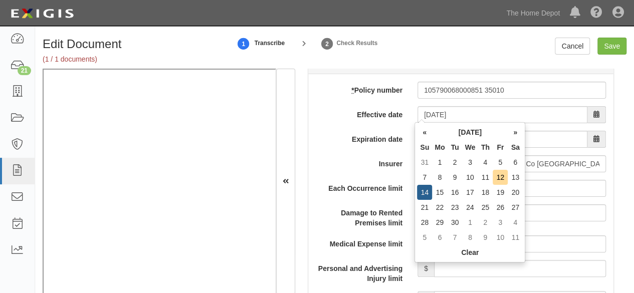
drag, startPoint x: 517, startPoint y: 178, endPoint x: 461, endPoint y: 149, distance: 63.2
click at [516, 176] on td "13" at bounding box center [515, 177] width 15 height 15
type input "[DATE]"
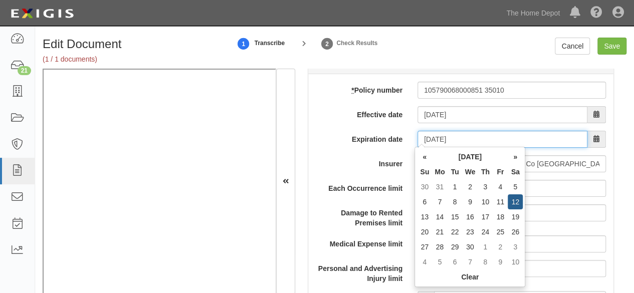
click at [453, 138] on input "09/13/2026" at bounding box center [502, 139] width 170 height 17
click at [514, 200] on td "12" at bounding box center [515, 201] width 15 height 15
type input "09/12/2026"
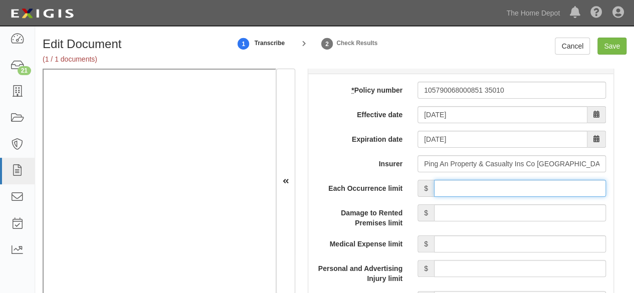
click at [508, 187] on input "Each Occurrence limit" at bounding box center [520, 188] width 172 height 17
type input "4,000,000"
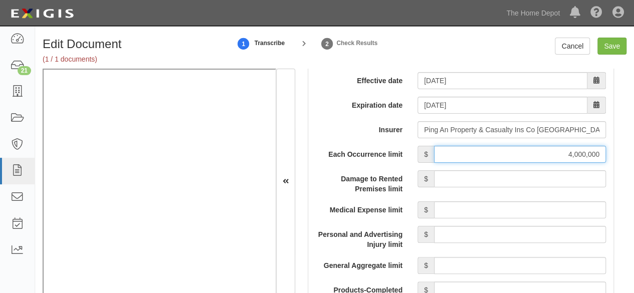
scroll to position [902, 0]
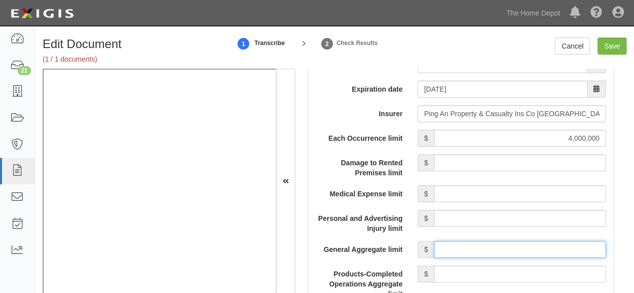
drag, startPoint x: 496, startPoint y: 250, endPoint x: 493, endPoint y: 241, distance: 9.8
click at [494, 247] on input "General Aggregate limit" at bounding box center [520, 249] width 172 height 17
type input "4,000,000"
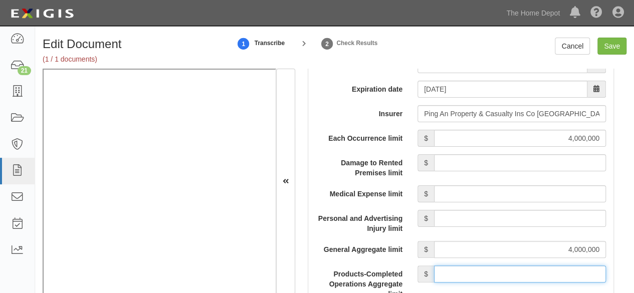
drag, startPoint x: 521, startPoint y: 277, endPoint x: 516, endPoint y: 265, distance: 12.6
click at [520, 275] on input "Products-Completed Operations Aggregate limit" at bounding box center [520, 274] width 172 height 17
type input "4,000,000"
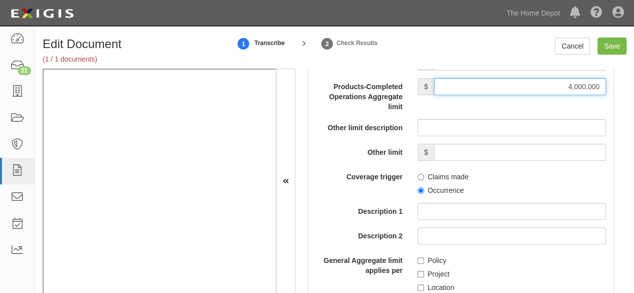
scroll to position [1103, 0]
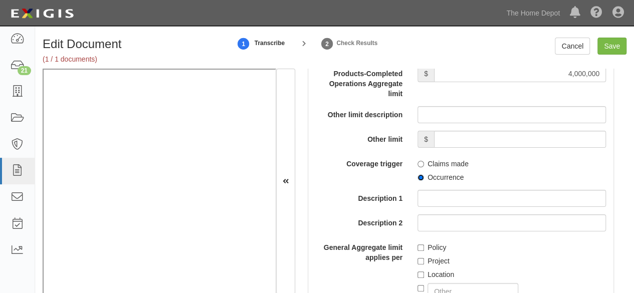
click at [419, 174] on input "Occurrence" at bounding box center [420, 177] width 7 height 7
radio input "true"
click at [608, 47] on input "Save" at bounding box center [611, 46] width 29 height 17
type input "4000000"
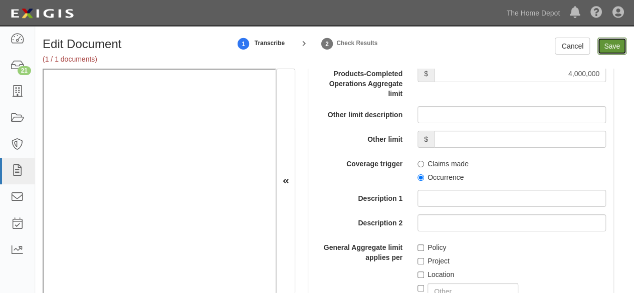
type input "4000000"
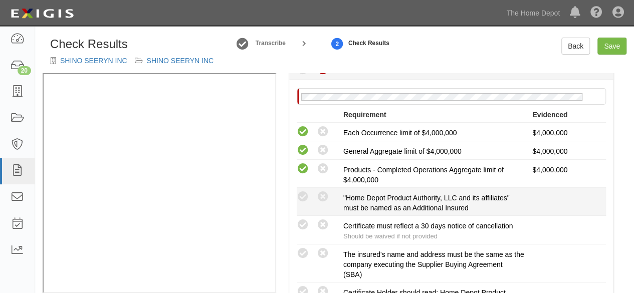
scroll to position [200, 0]
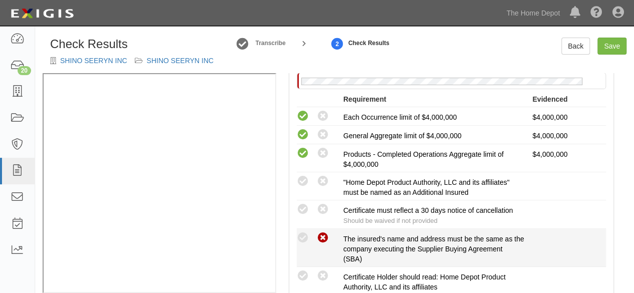
click at [324, 238] on icon at bounding box center [323, 238] width 13 height 13
radio input "true"
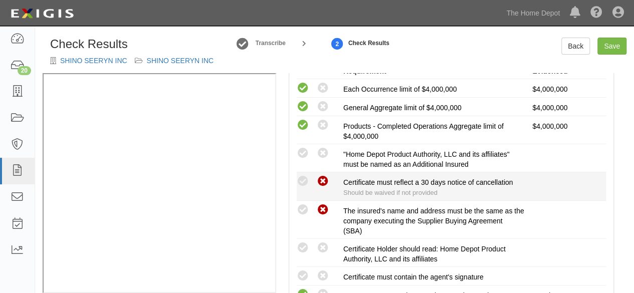
scroll to position [301, 0]
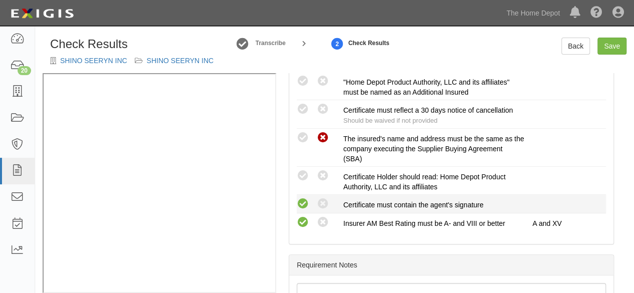
click at [306, 203] on icon at bounding box center [303, 204] width 13 height 13
radio input "true"
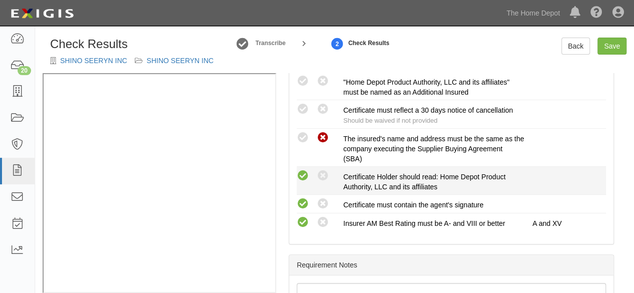
click at [303, 175] on icon at bounding box center [303, 176] width 13 height 13
radio input "true"
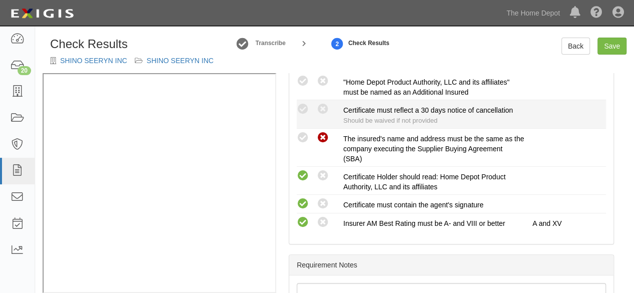
drag, startPoint x: 301, startPoint y: 78, endPoint x: 304, endPoint y: 101, distance: 22.8
click at [301, 81] on icon at bounding box center [303, 81] width 13 height 13
radio input "true"
click at [303, 108] on icon at bounding box center [303, 109] width 13 height 13
radio input "true"
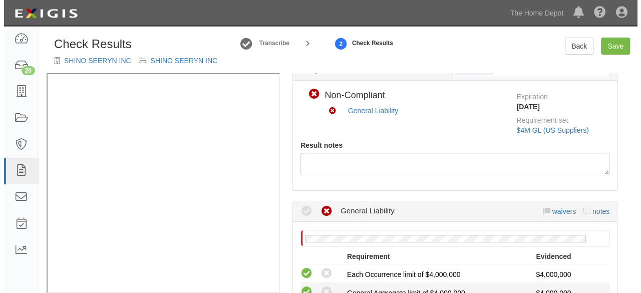
scroll to position [0, 0]
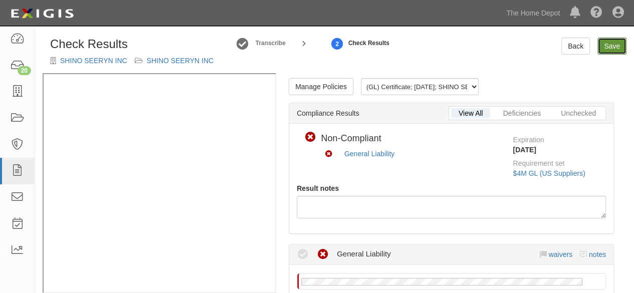
click at [618, 46] on link "Save" at bounding box center [611, 46] width 29 height 17
radio input "true"
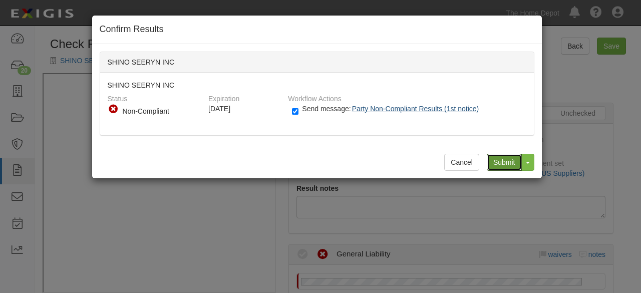
drag, startPoint x: 496, startPoint y: 159, endPoint x: 399, endPoint y: 102, distance: 112.8
click at [495, 158] on input "Submit" at bounding box center [504, 162] width 35 height 17
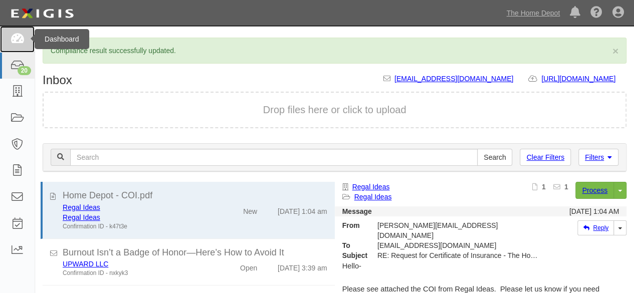
click at [18, 46] on link at bounding box center [17, 39] width 35 height 27
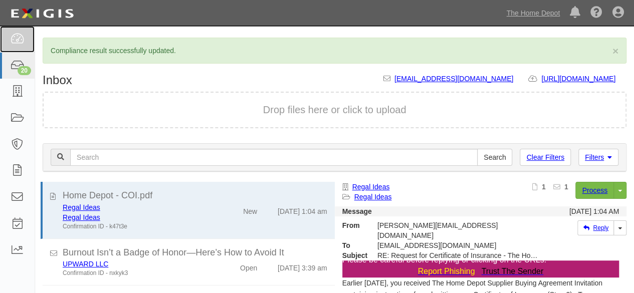
scroll to position [351, 0]
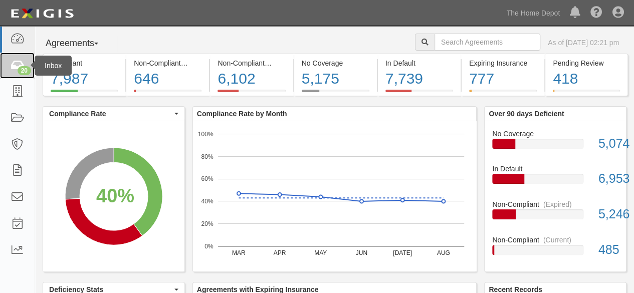
click at [24, 68] on div "20" at bounding box center [25, 70] width 14 height 9
